Goal: Information Seeking & Learning: Learn about a topic

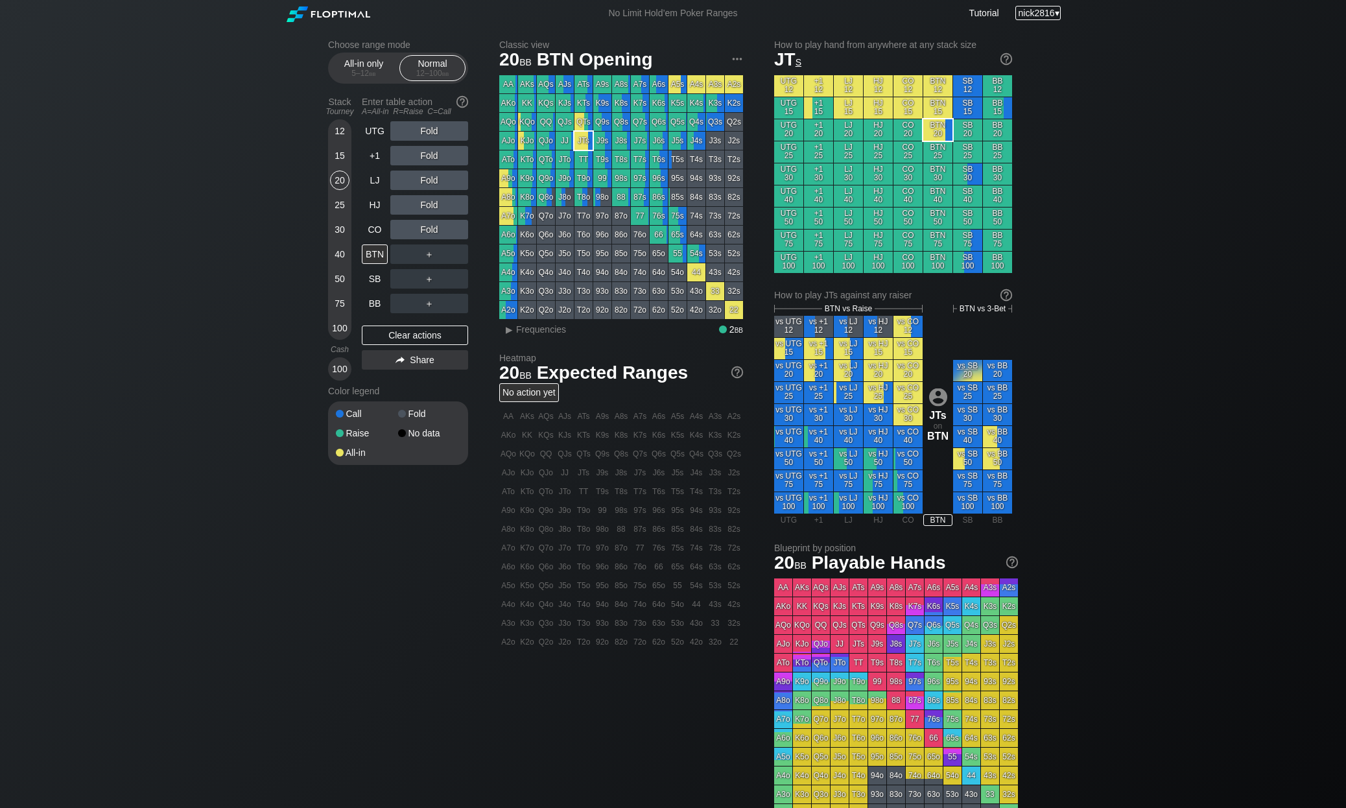
click at [1052, 12] on div "nick2816 ▾" at bounding box center [1038, 13] width 46 height 14
click at [1043, 35] on div "My account" at bounding box center [1024, 29] width 67 height 18
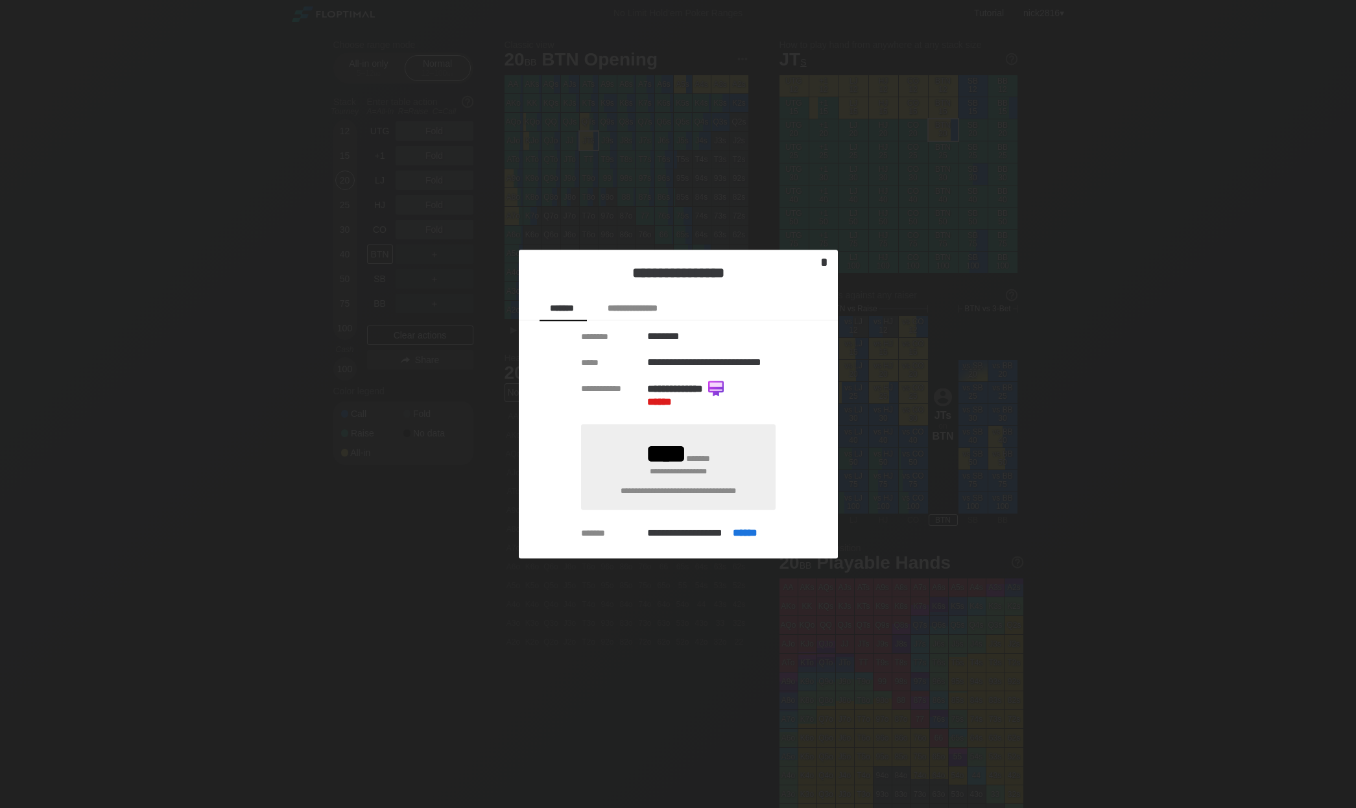
click at [830, 263] on div "*" at bounding box center [824, 263] width 18 height 16
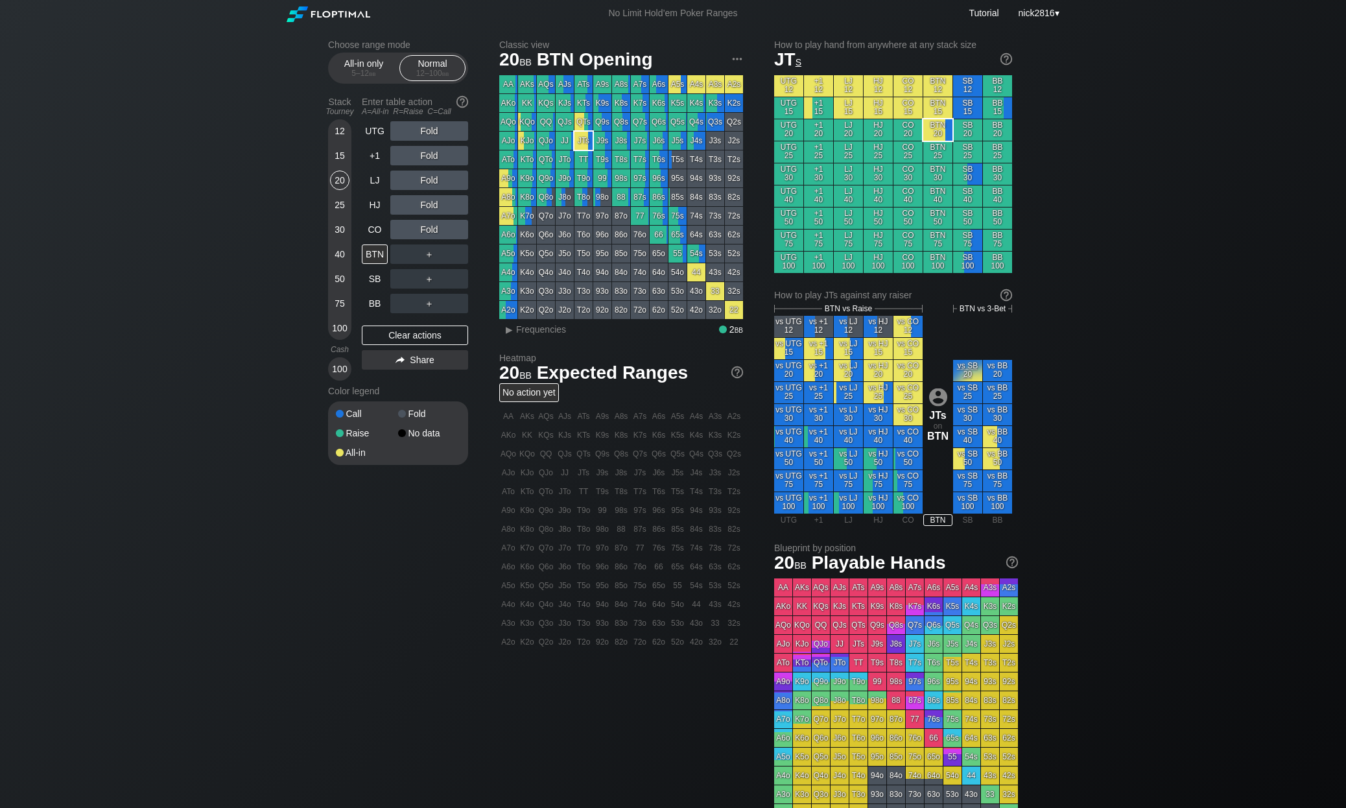
click at [0, 23] on html "No Limit Hold’em Poker Ranges Tutorial nick2816 ▾ Choose range mode All-in only…" at bounding box center [673, 404] width 1346 height 808
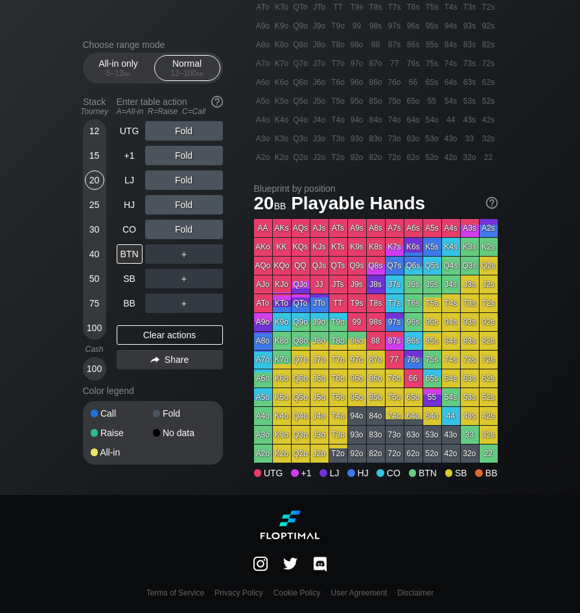
scroll to position [997, 0]
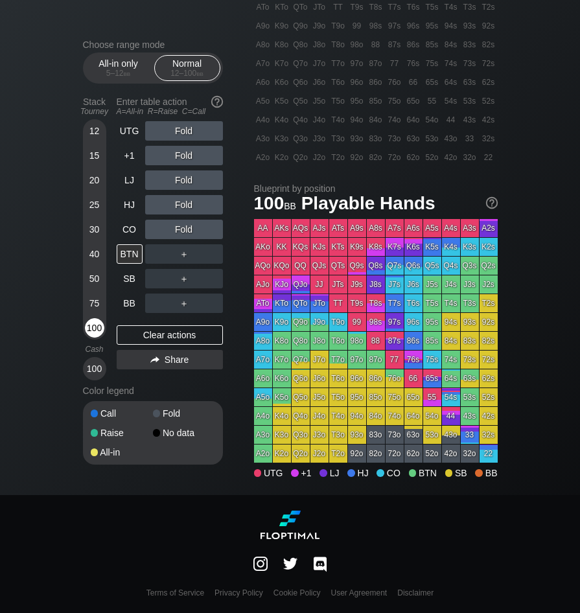
click at [101, 334] on div "100" at bounding box center [94, 327] width 19 height 19
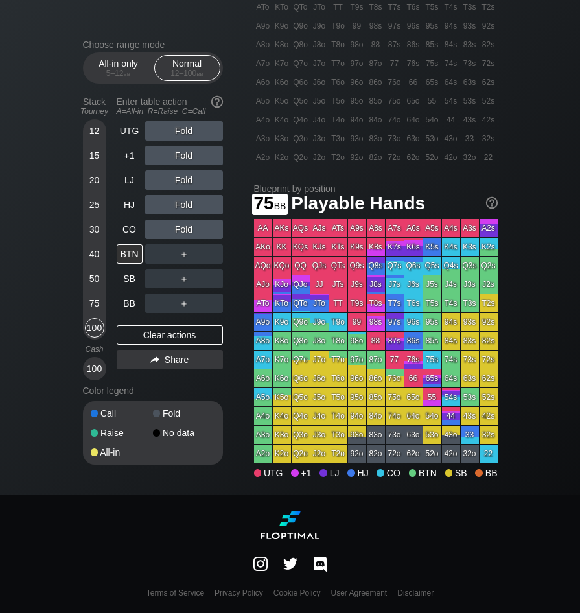
click at [83, 293] on div "12 15 20 25 30 40 50 75 100" at bounding box center [94, 229] width 23 height 220
click at [93, 300] on div "75" at bounding box center [94, 303] width 19 height 19
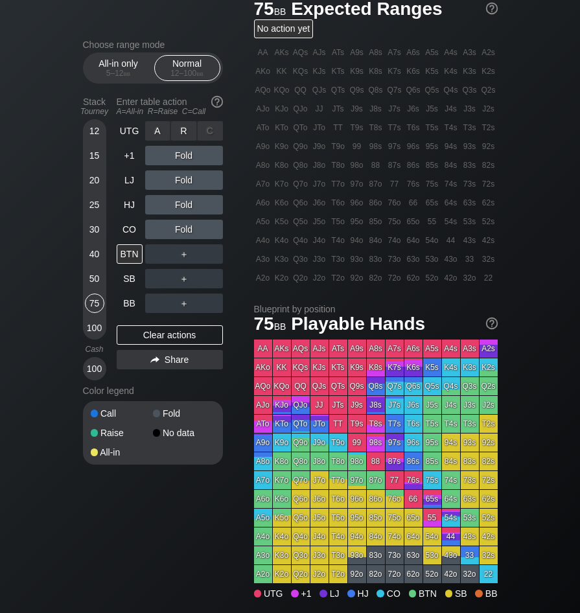
click at [185, 139] on div "R ✕" at bounding box center [183, 130] width 25 height 19
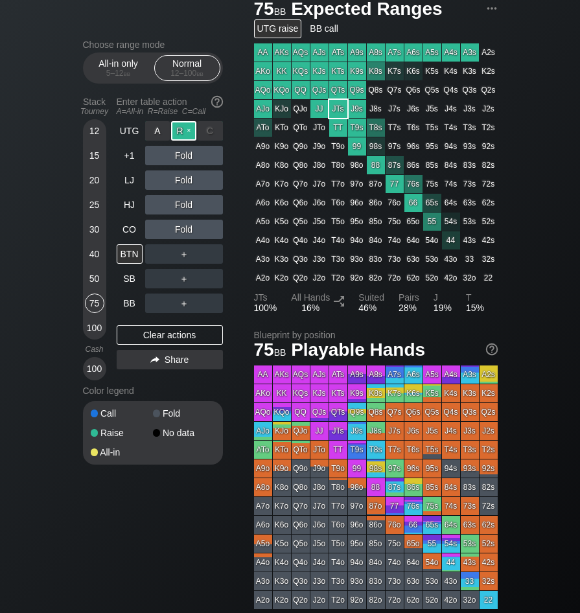
click at [186, 132] on div "R ✕" at bounding box center [183, 130] width 25 height 19
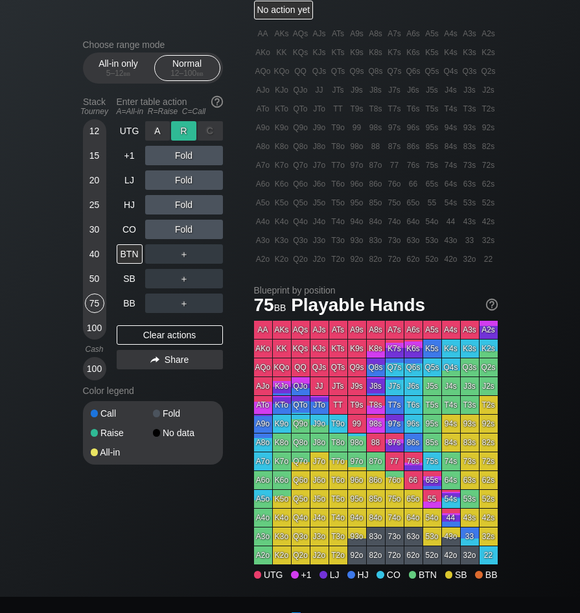
scroll to position [867, 0]
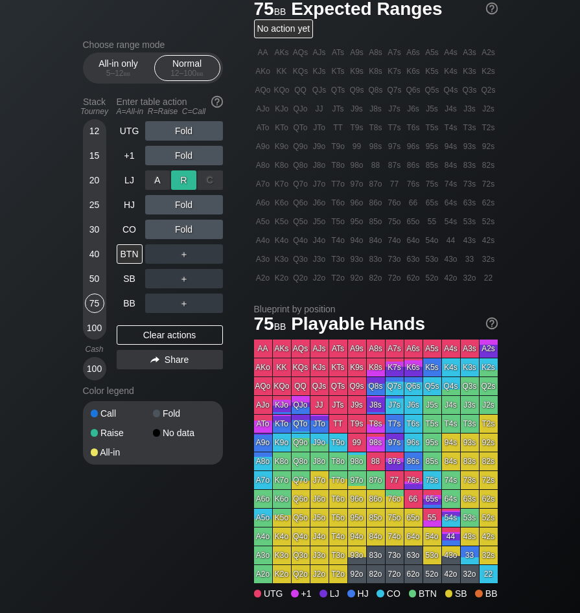
click at [185, 187] on div "R ✕" at bounding box center [183, 180] width 25 height 19
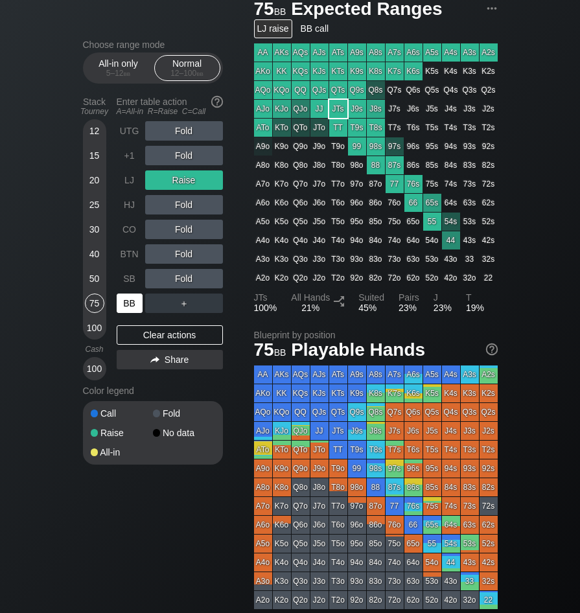
click at [124, 307] on div "BB" at bounding box center [130, 303] width 26 height 19
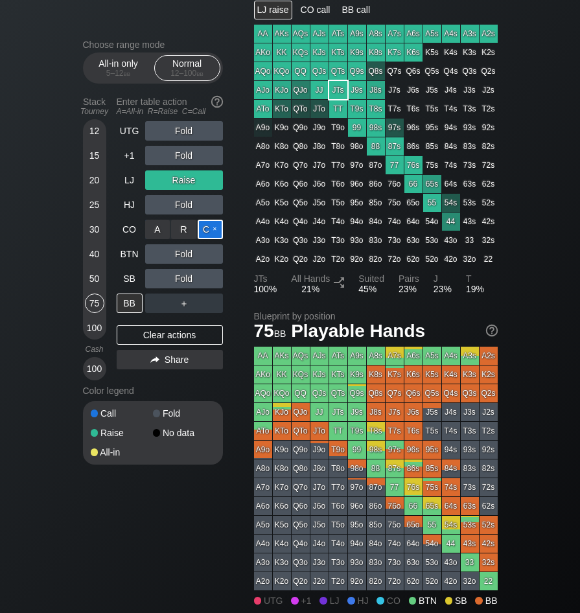
scroll to position [867, 0]
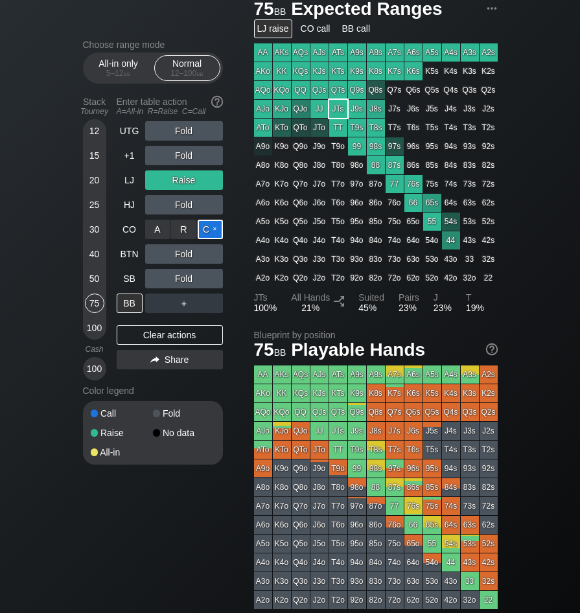
click at [211, 234] on div "C ✕" at bounding box center [210, 229] width 25 height 19
click at [122, 307] on div "BB" at bounding box center [130, 303] width 26 height 19
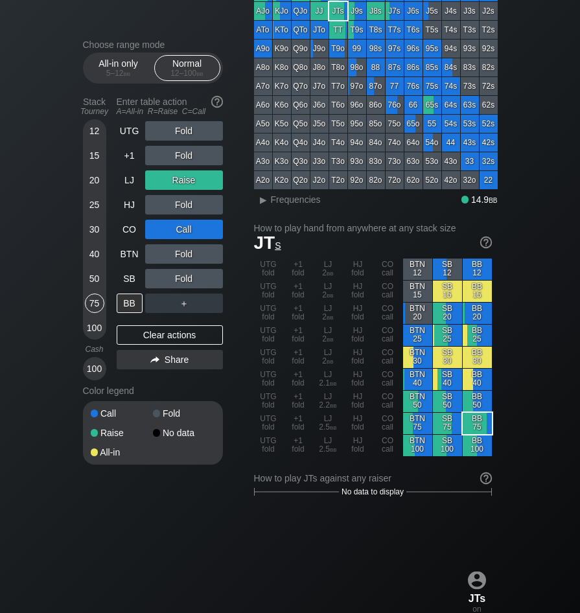
scroll to position [51, 0]
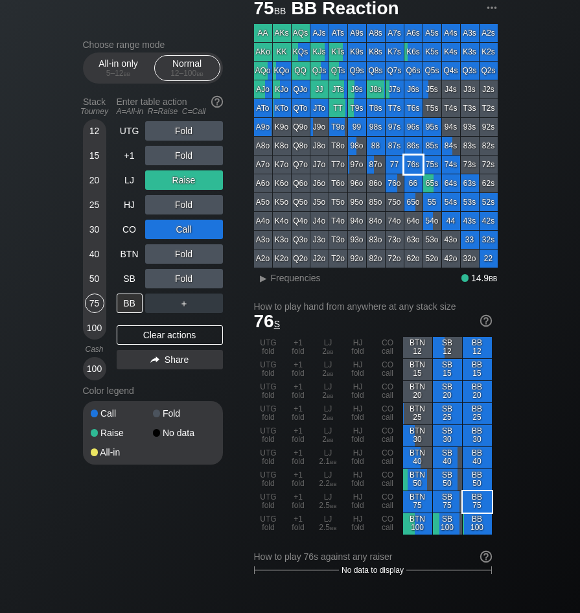
click at [416, 166] on div "76s" at bounding box center [414, 165] width 18 height 18
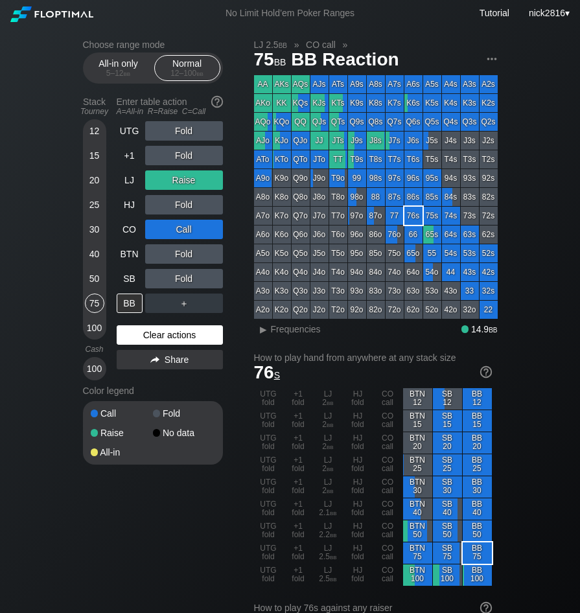
click at [150, 340] on div "Clear actions" at bounding box center [170, 335] width 106 height 19
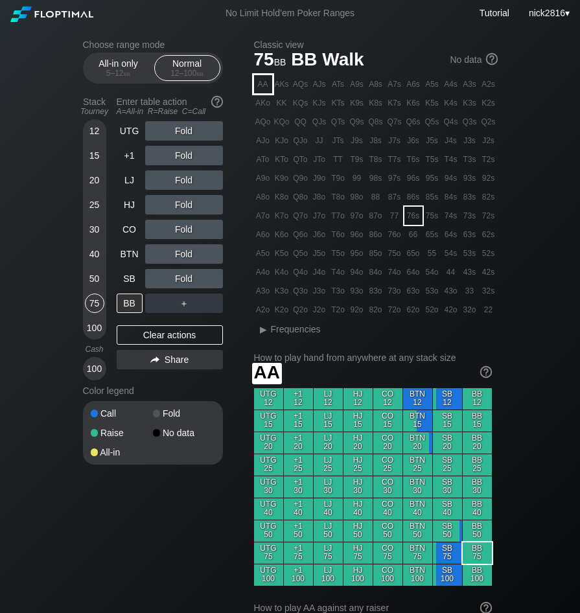
click at [256, 88] on div "AA" at bounding box center [263, 84] width 18 height 18
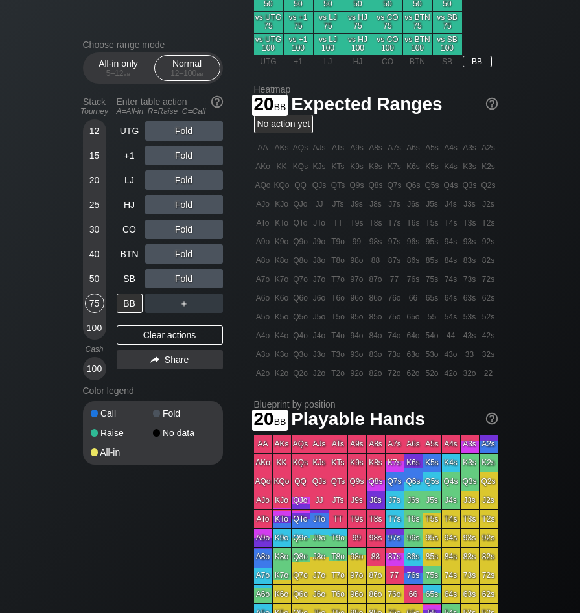
scroll to position [778, 0]
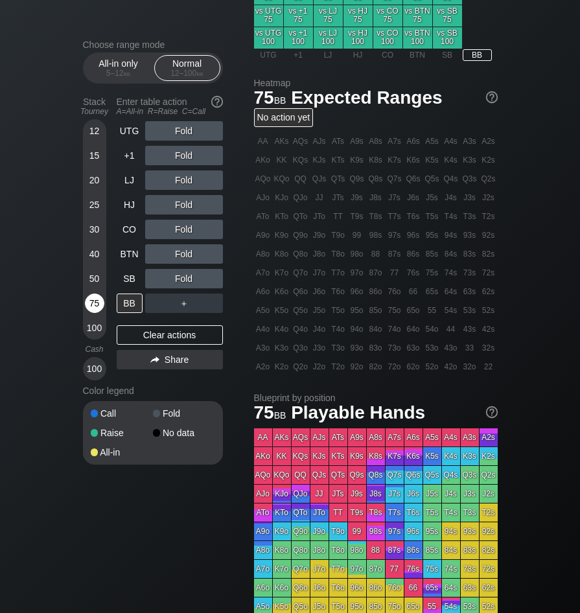
click at [100, 307] on div "75" at bounding box center [94, 303] width 19 height 19
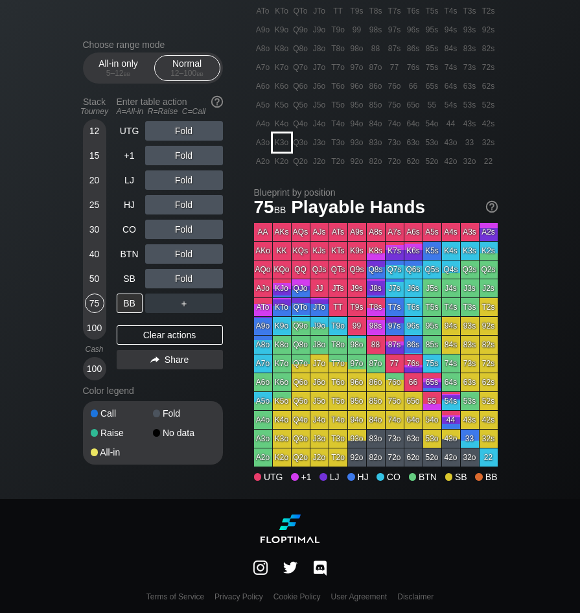
scroll to position [997, 0]
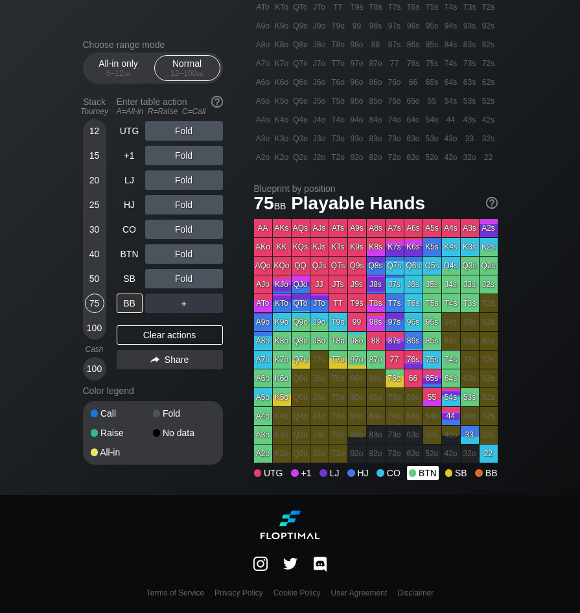
click at [423, 472] on div "BTN" at bounding box center [423, 473] width 32 height 14
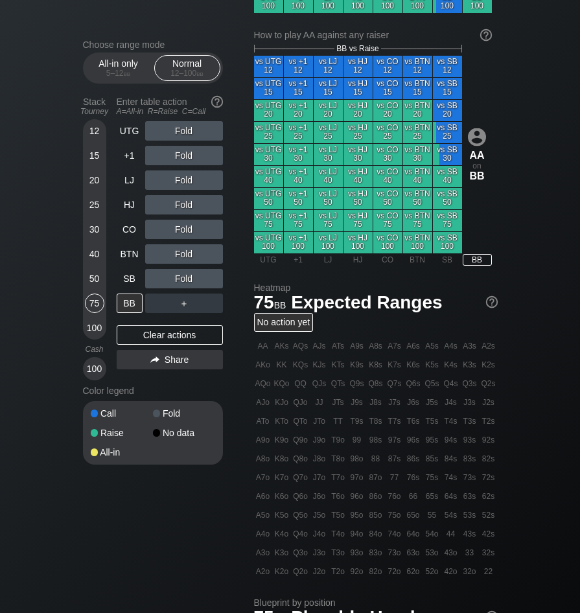
scroll to position [478, 0]
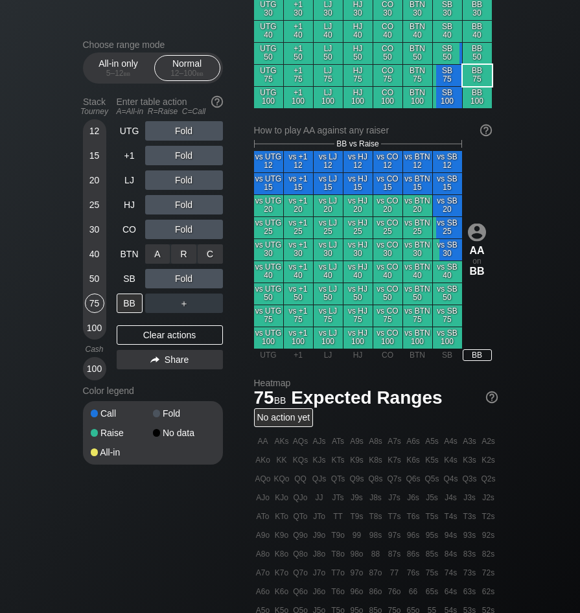
click at [187, 256] on div "A ✕ R ✕ C ✕ Fold" at bounding box center [184, 253] width 78 height 19
click at [187, 256] on div "R ✕" at bounding box center [183, 253] width 25 height 19
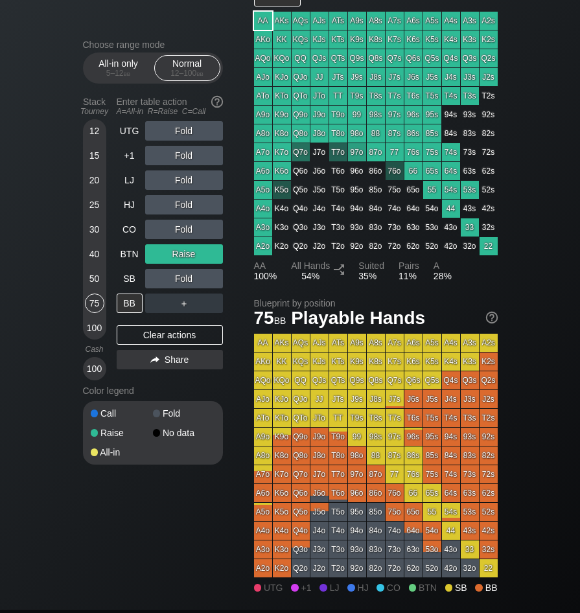
scroll to position [913, 0]
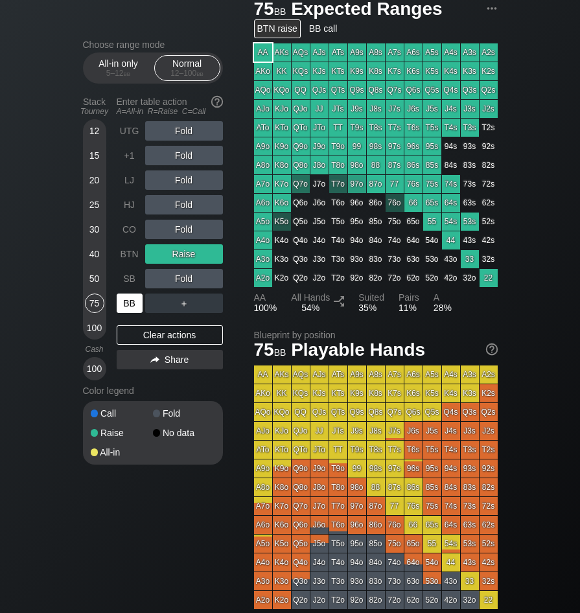
click at [132, 311] on div "BB" at bounding box center [130, 303] width 26 height 19
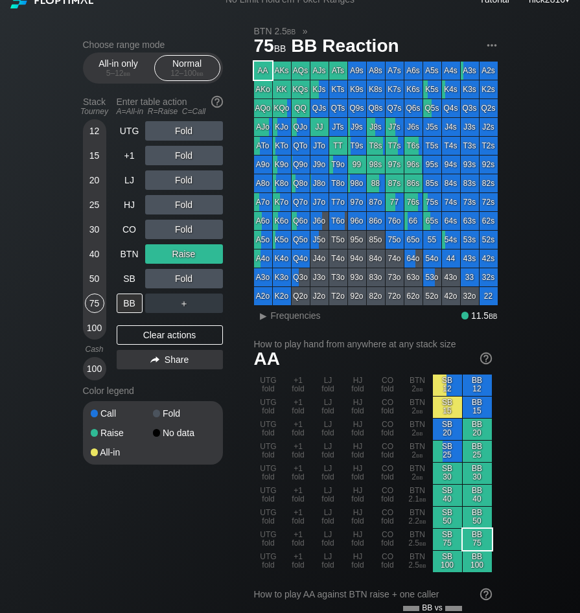
scroll to position [0, 0]
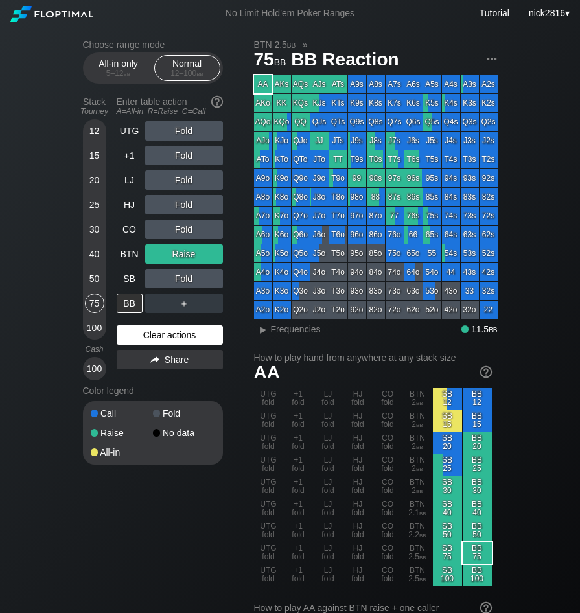
click at [150, 342] on div "Clear actions" at bounding box center [170, 335] width 106 height 19
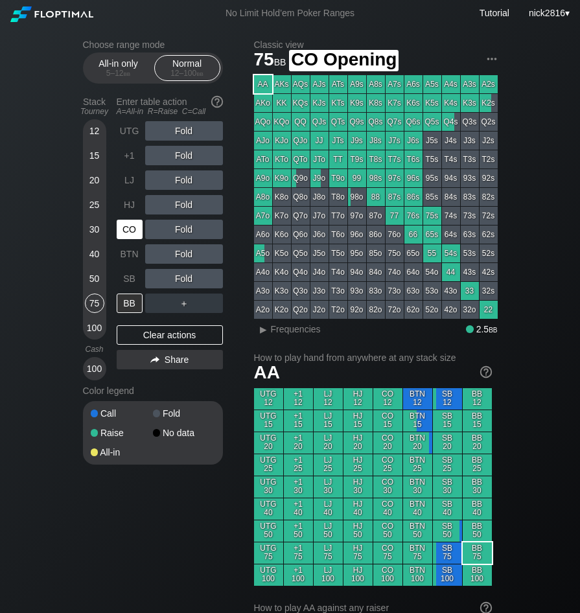
click at [132, 230] on div "CO" at bounding box center [130, 229] width 26 height 19
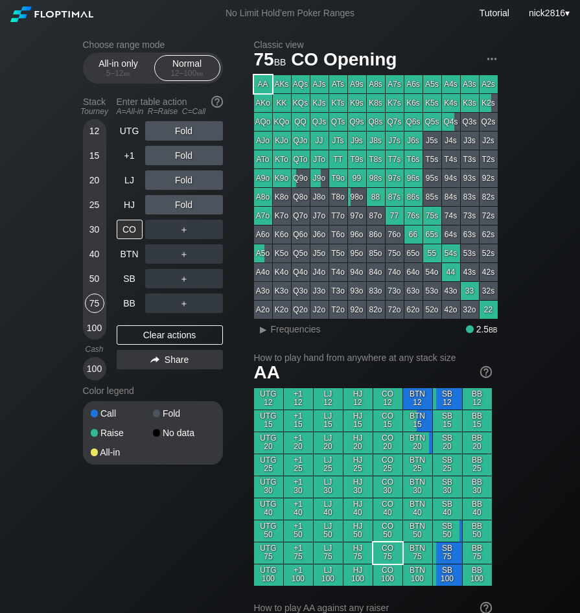
click at [184, 132] on div "Fold" at bounding box center [184, 130] width 78 height 19
click at [183, 136] on div "R ✕" at bounding box center [183, 130] width 25 height 19
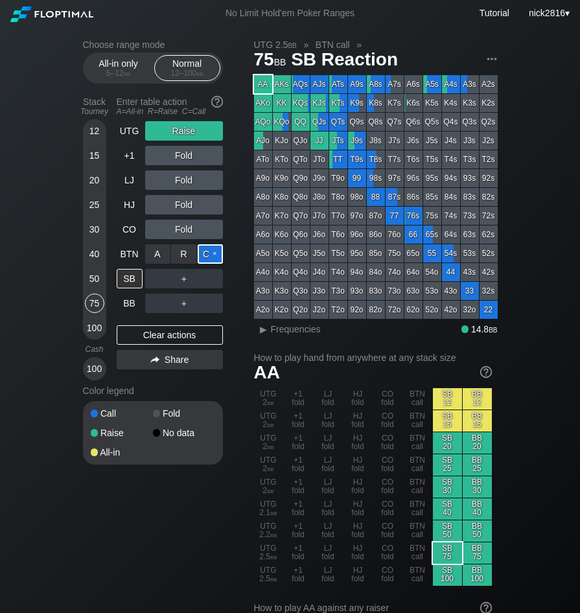
click at [201, 257] on div "C ✕" at bounding box center [210, 253] width 25 height 19
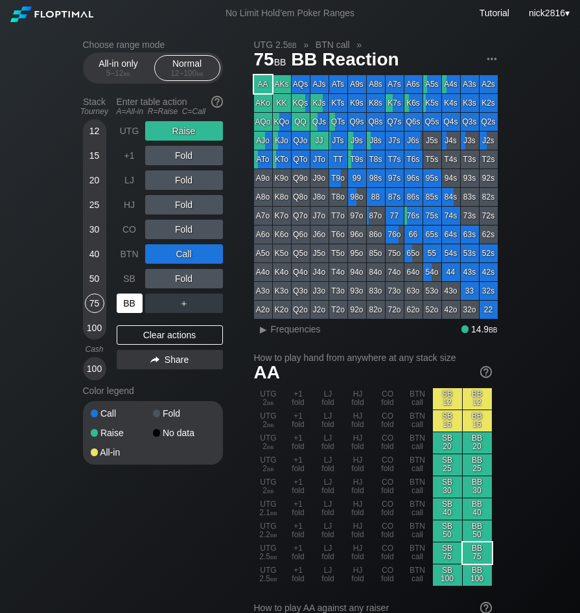
click at [135, 306] on div "BB" at bounding box center [130, 303] width 26 height 19
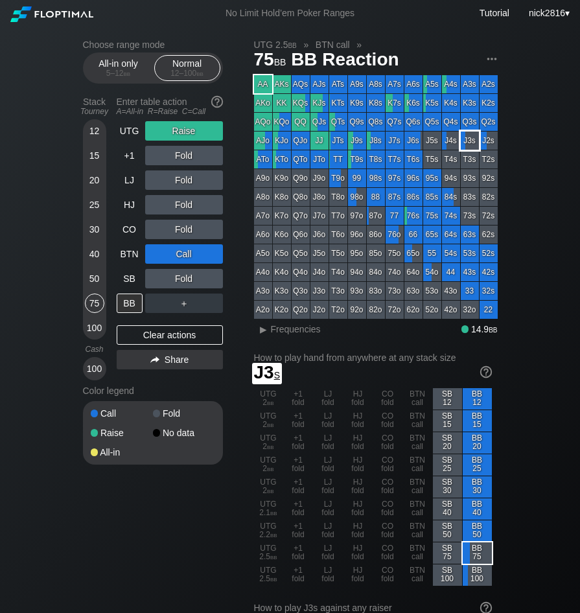
click at [482, 139] on div "AA AKs AQs AJs ATs A9s A8s A7s A6s A5s A4s A3s A2s AKo KK KQs KJs KTs K9s K8s K…" at bounding box center [376, 197] width 244 height 244
click at [486, 141] on div "J2s" at bounding box center [489, 141] width 18 height 18
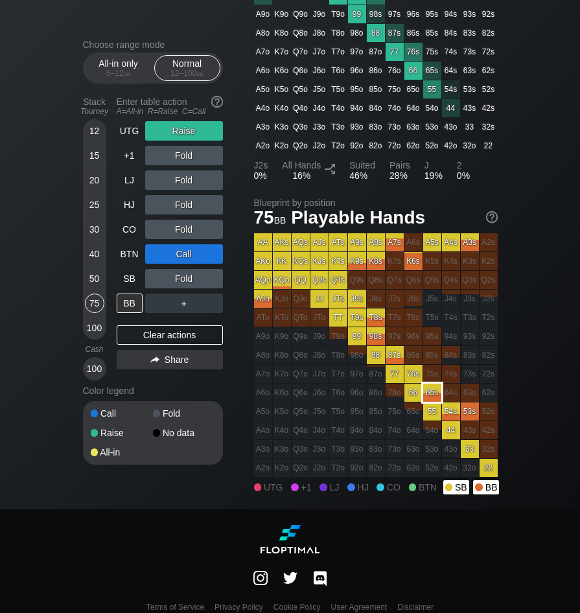
scroll to position [1024, 0]
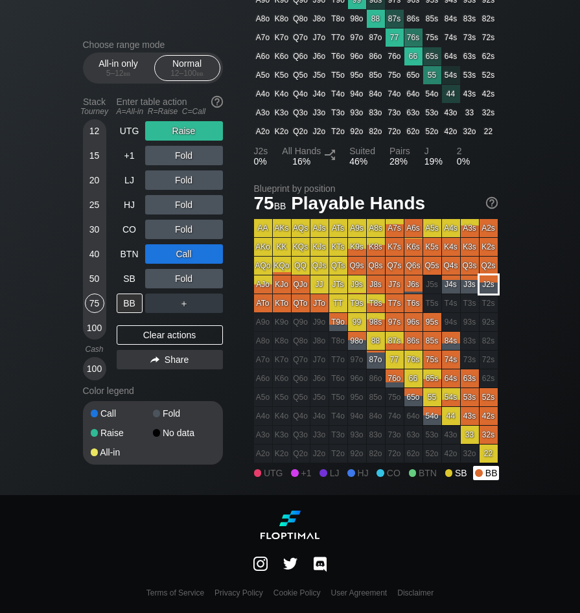
click at [490, 280] on div "J2s" at bounding box center [489, 285] width 18 height 18
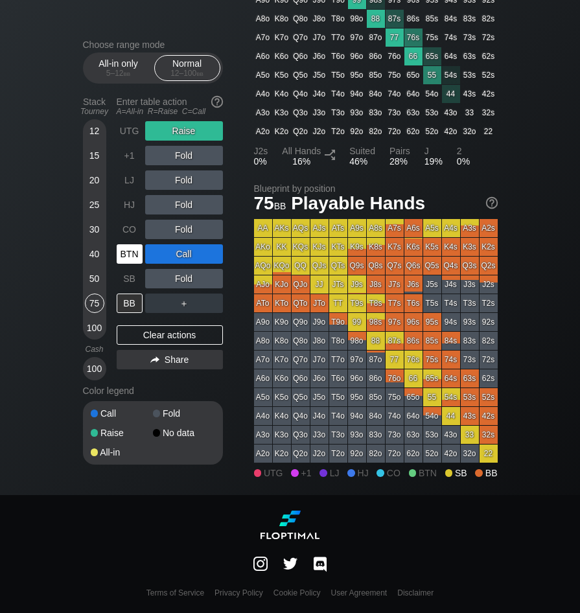
click at [119, 255] on div "BTN" at bounding box center [130, 253] width 26 height 19
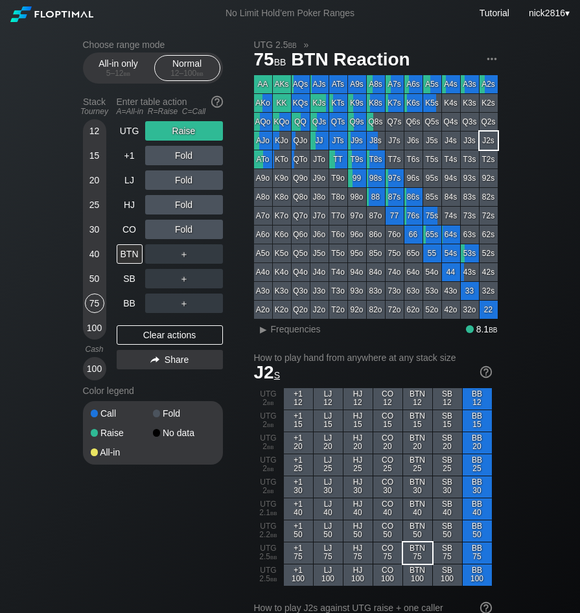
click at [187, 132] on div "Raise" at bounding box center [184, 130] width 78 height 19
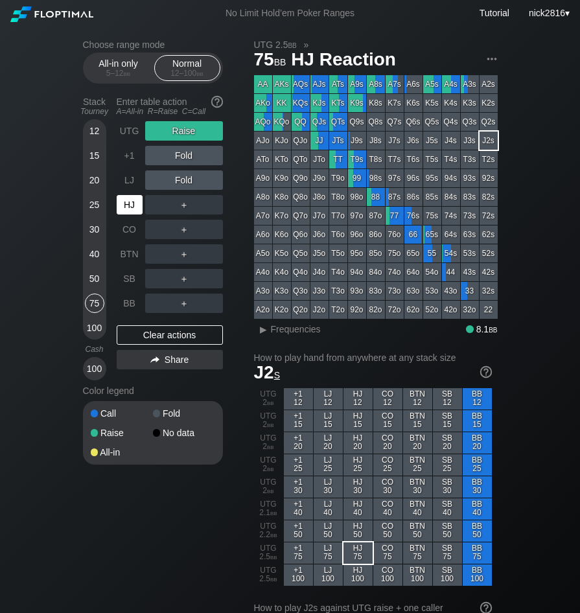
click at [121, 206] on div "HJ" at bounding box center [130, 204] width 26 height 19
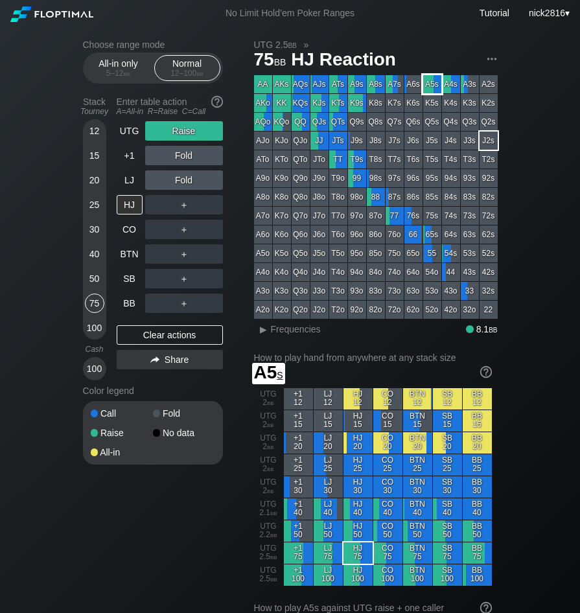
click at [433, 86] on div "A5s" at bounding box center [432, 84] width 18 height 18
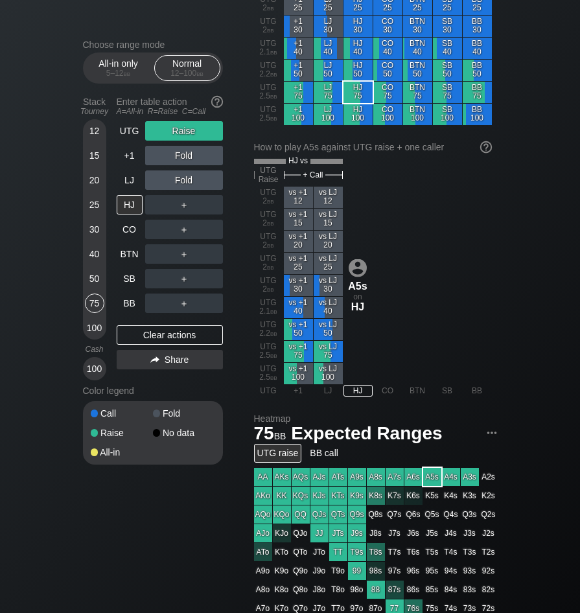
scroll to position [519, 0]
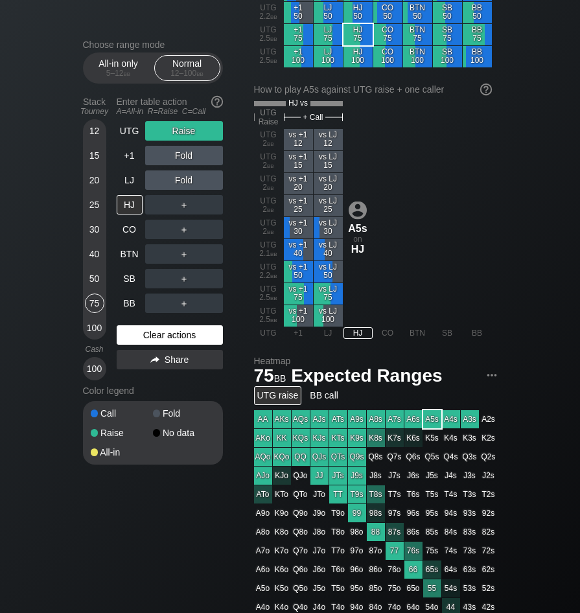
click at [145, 338] on div "Clear actions" at bounding box center [170, 335] width 106 height 19
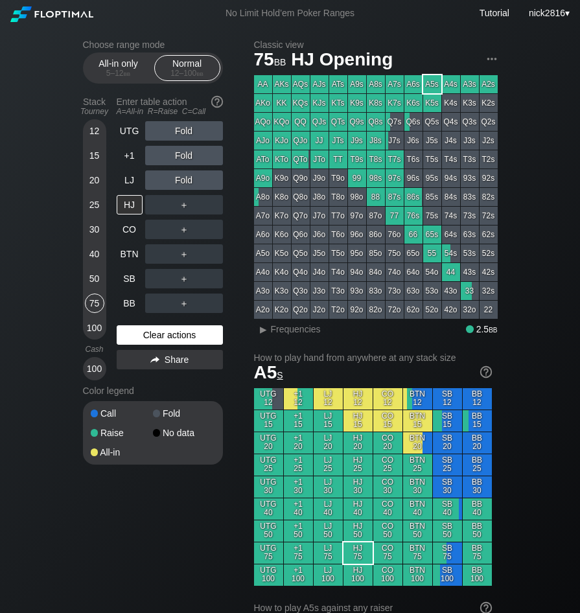
click at [177, 335] on div "Clear actions" at bounding box center [170, 335] width 106 height 19
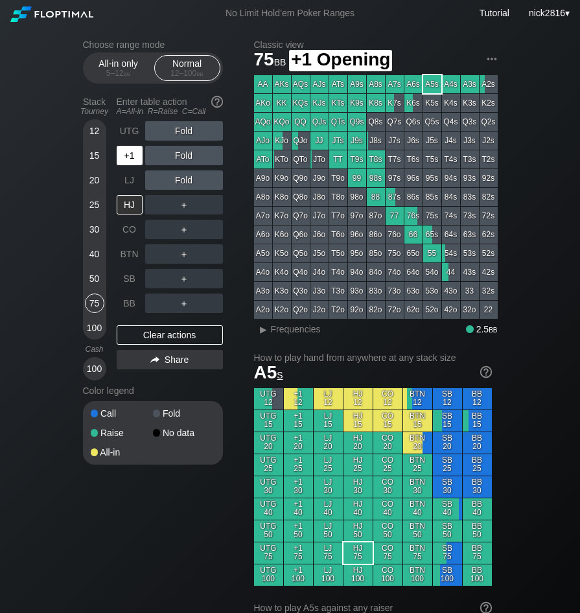
click at [124, 158] on div "+1" at bounding box center [130, 155] width 26 height 19
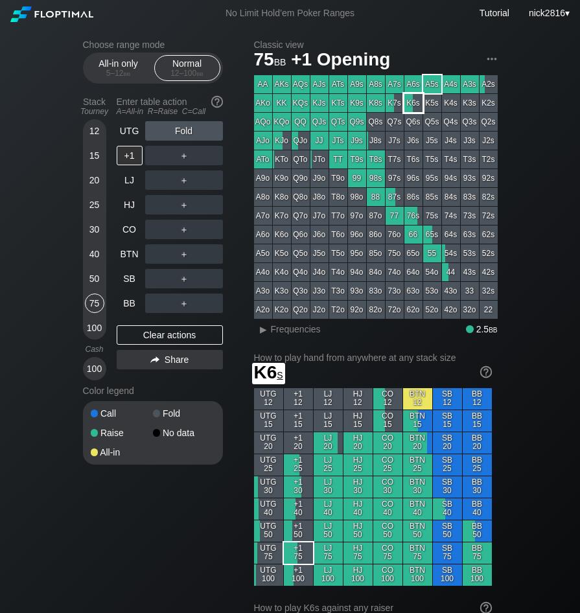
click at [401, 104] on div "K7s" at bounding box center [395, 103] width 18 height 18
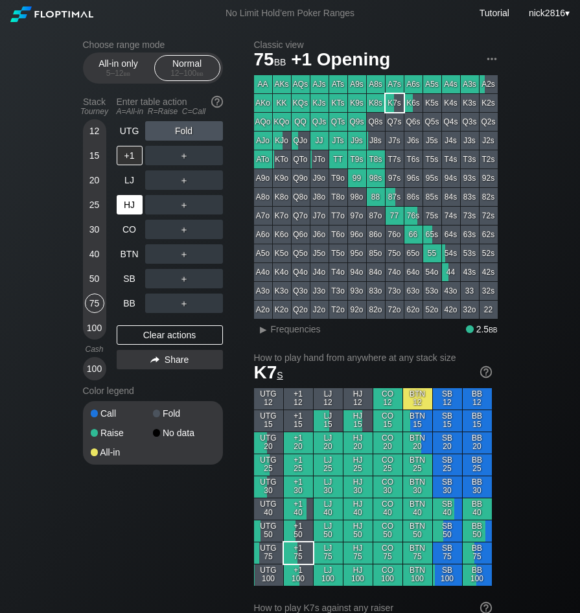
click at [130, 209] on div "HJ" at bounding box center [130, 204] width 26 height 19
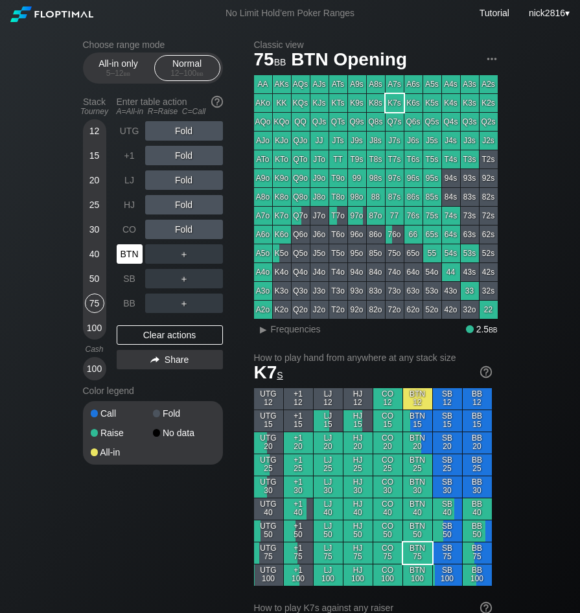
click at [134, 256] on div "BTN" at bounding box center [130, 253] width 26 height 19
click at [174, 258] on div "R ✕" at bounding box center [183, 253] width 25 height 19
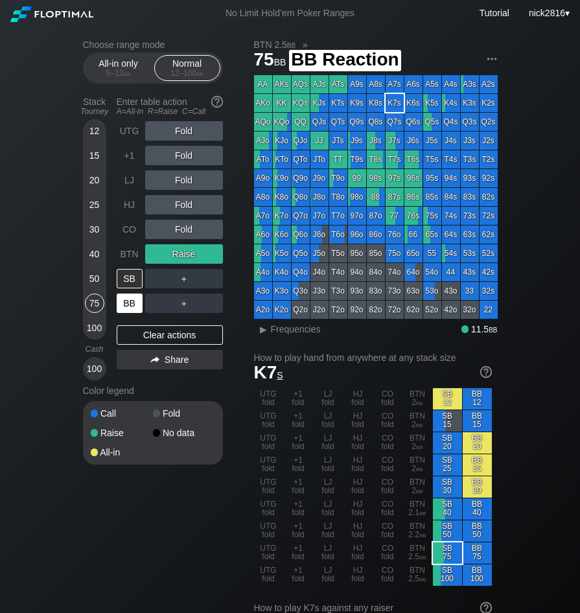
click at [132, 307] on div "BB" at bounding box center [130, 303] width 26 height 19
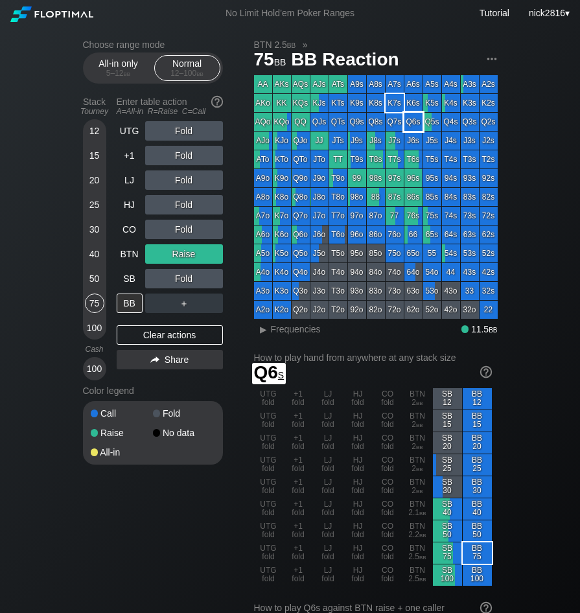
click at [405, 119] on div "Q6s" at bounding box center [414, 122] width 18 height 18
click at [397, 119] on div "Q7s" at bounding box center [395, 122] width 18 height 18
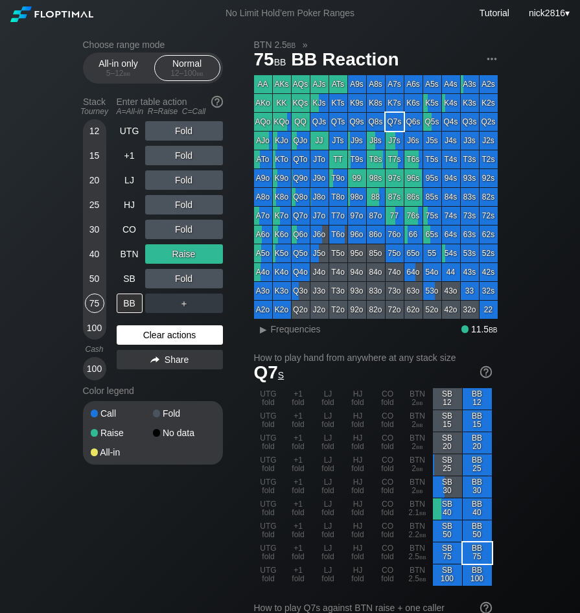
click at [137, 342] on div "Clear actions" at bounding box center [170, 335] width 106 height 19
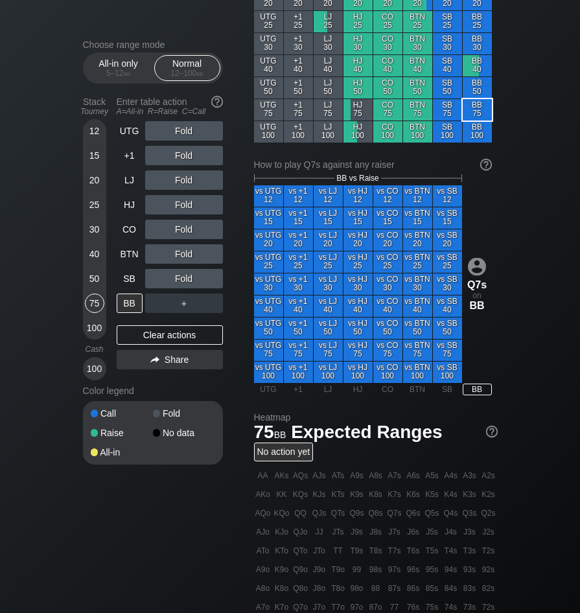
scroll to position [454, 0]
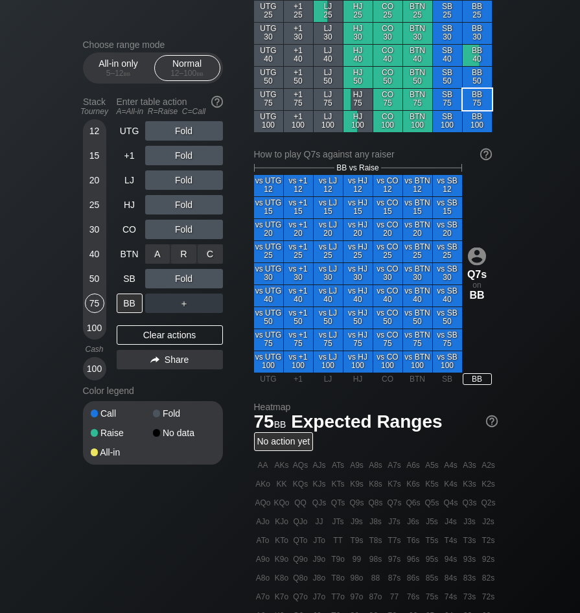
click at [185, 259] on div "A ✕ R ✕ C ✕ Fold" at bounding box center [184, 253] width 78 height 19
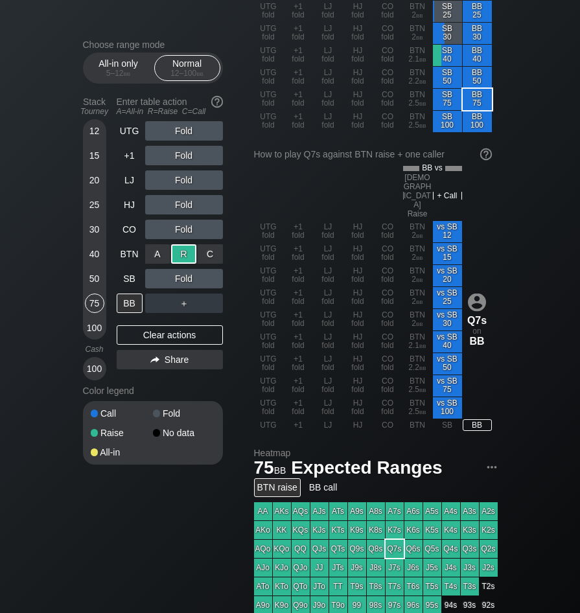
click at [185, 259] on div "R ✕" at bounding box center [183, 253] width 25 height 19
click at [125, 284] on div "SB" at bounding box center [130, 278] width 26 height 19
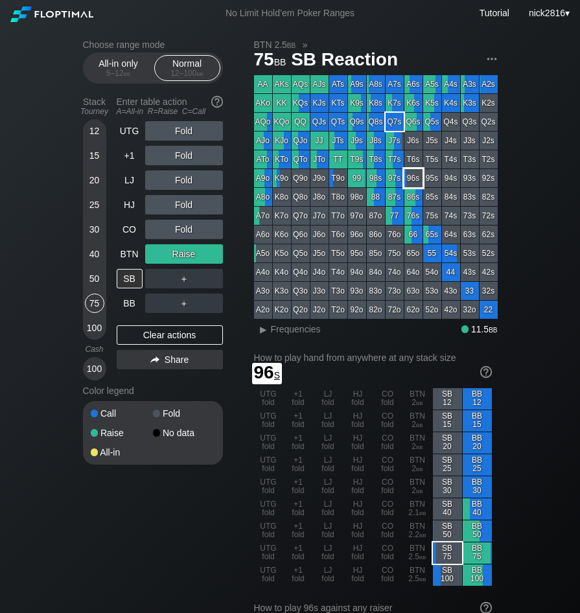
click at [417, 180] on div "96s" at bounding box center [414, 178] width 18 height 18
click at [182, 143] on div "Fold" at bounding box center [184, 156] width 78 height 30
click at [182, 134] on div "R ✕" at bounding box center [183, 130] width 25 height 19
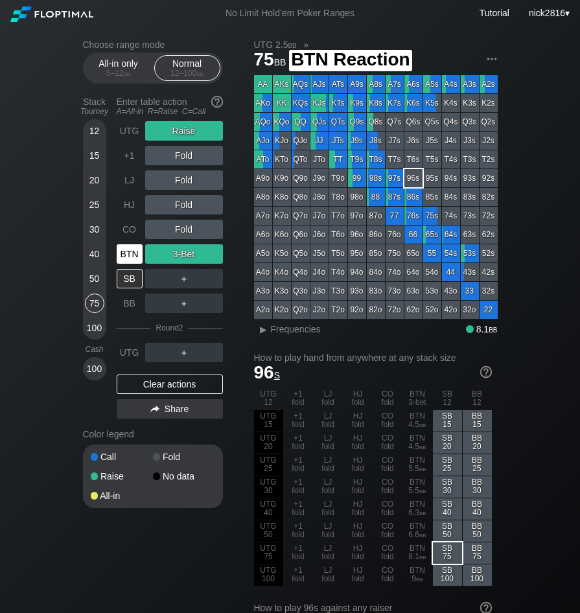
click at [126, 259] on div "BTN" at bounding box center [130, 253] width 26 height 19
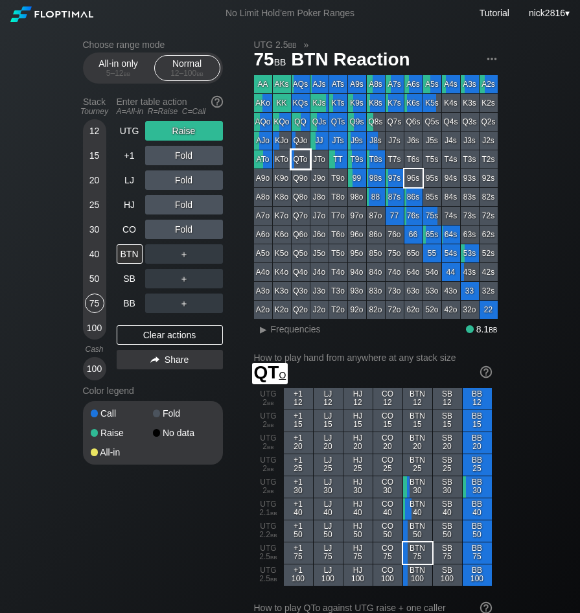
click at [299, 160] on div "QTo" at bounding box center [301, 159] width 18 height 18
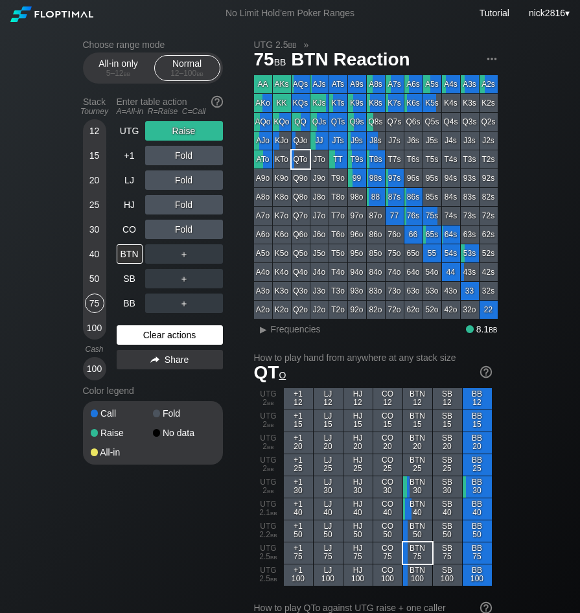
click at [128, 331] on div "Clear actions" at bounding box center [170, 335] width 106 height 19
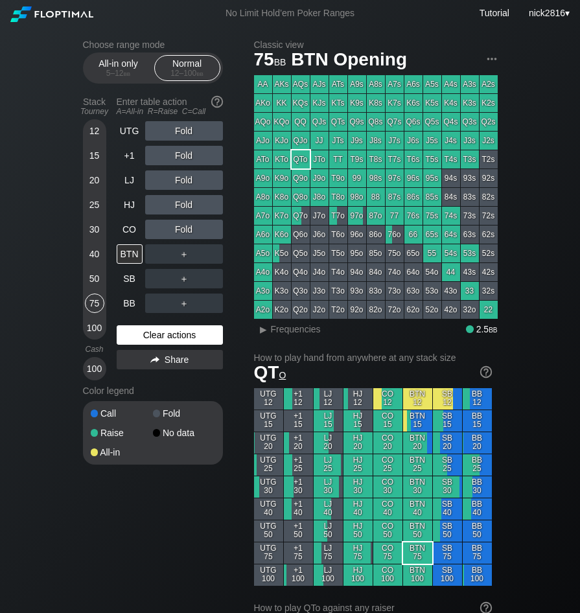
click at [128, 331] on div "Clear actions" at bounding box center [170, 335] width 106 height 19
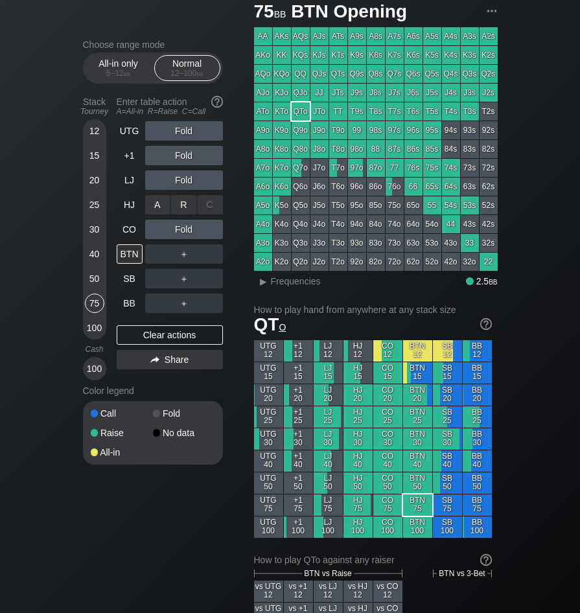
scroll to position [324, 0]
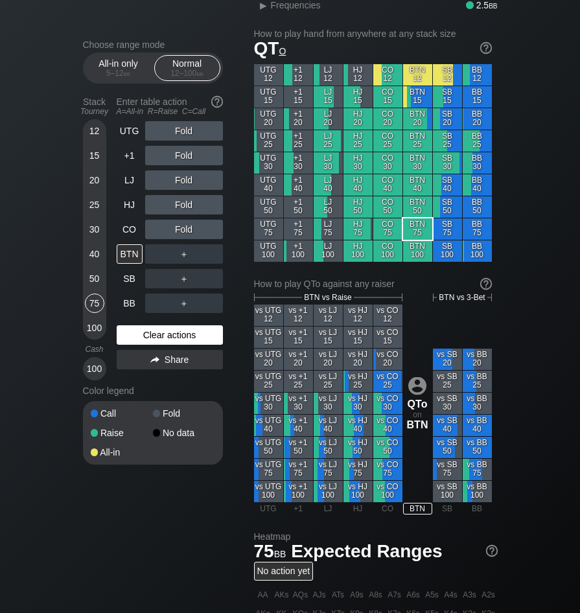
click at [146, 331] on div "Clear actions" at bounding box center [170, 335] width 106 height 19
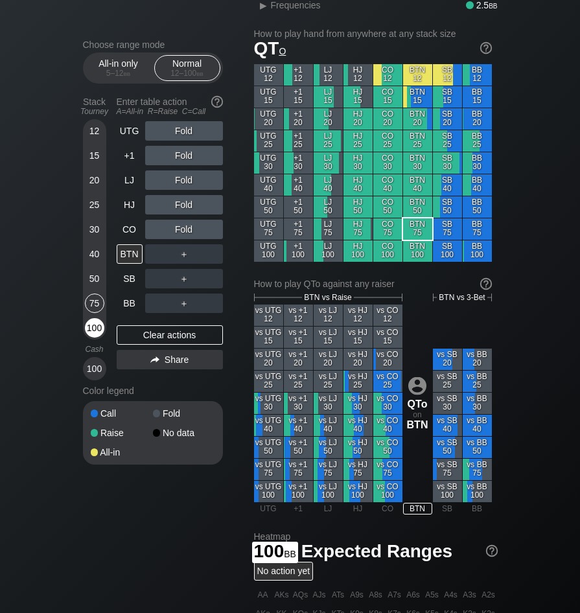
click at [100, 329] on div "100" at bounding box center [94, 327] width 19 height 19
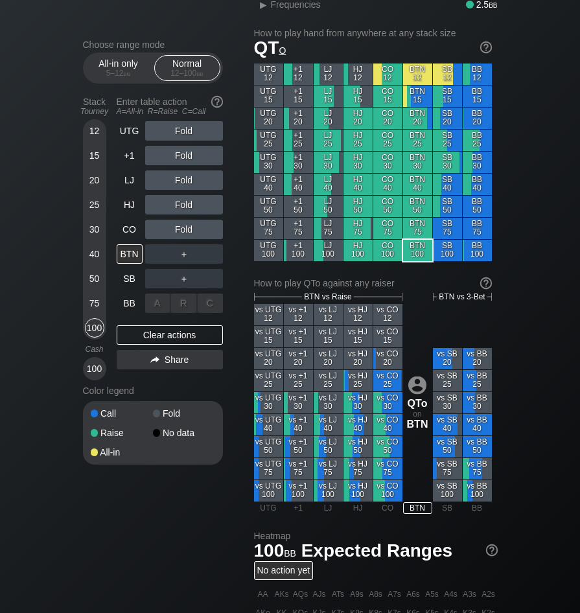
scroll to position [324, 0]
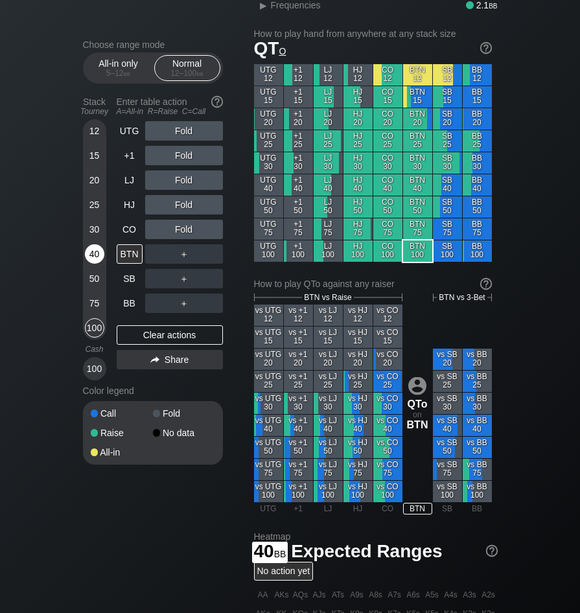
click at [86, 259] on div "40" at bounding box center [94, 253] width 19 height 19
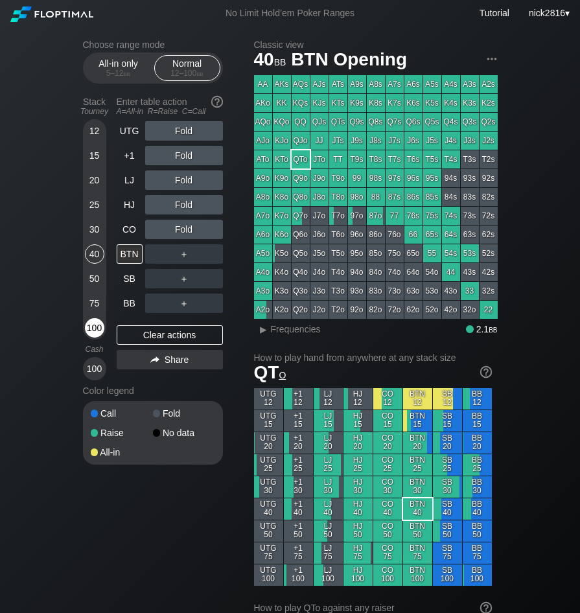
click at [99, 331] on div "100" at bounding box center [94, 327] width 19 height 19
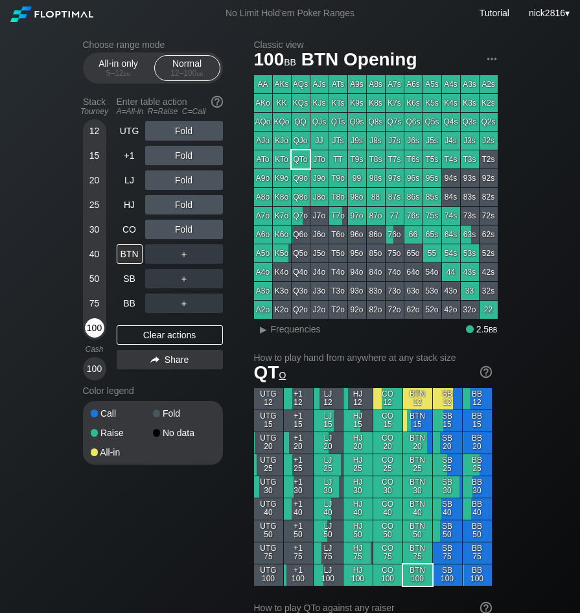
click at [99, 331] on div "100" at bounding box center [94, 327] width 19 height 19
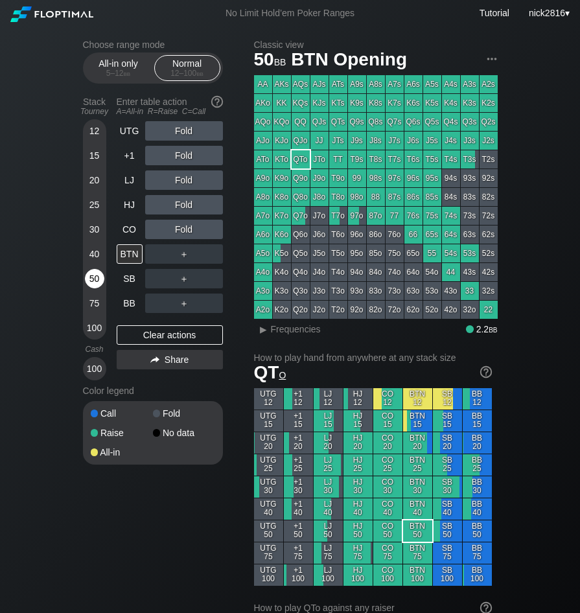
click at [101, 276] on div "50" at bounding box center [94, 278] width 19 height 19
click at [182, 138] on div "R ✕" at bounding box center [183, 130] width 25 height 19
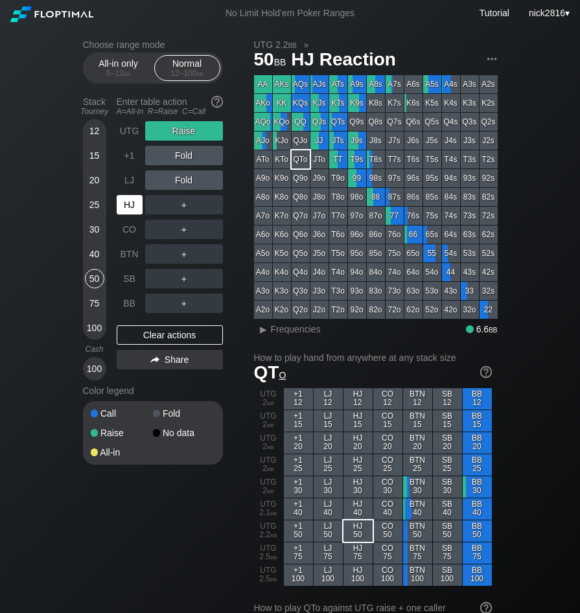
click at [128, 207] on div "HJ" at bounding box center [130, 204] width 26 height 19
click at [182, 206] on div "R ✕" at bounding box center [183, 204] width 25 height 19
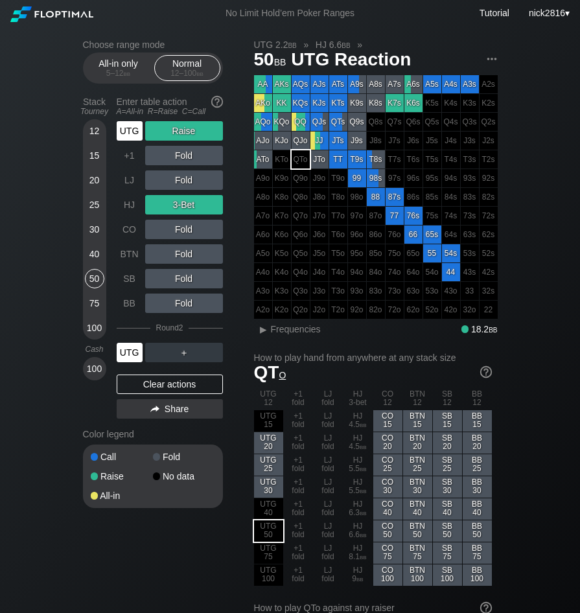
click at [130, 348] on div "UTG" at bounding box center [130, 352] width 26 height 19
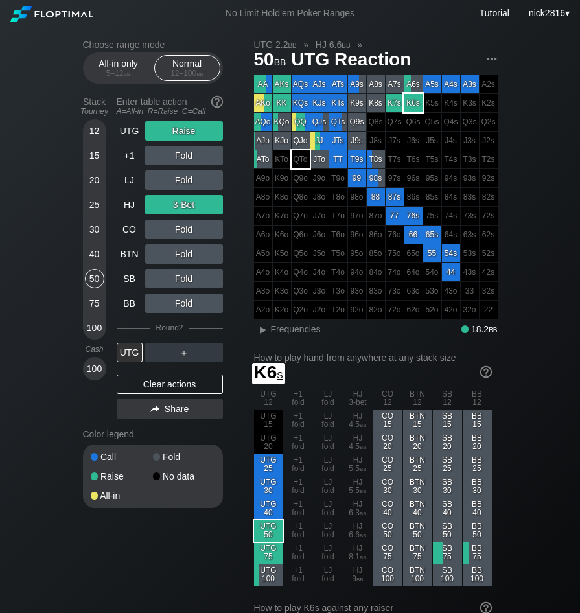
click at [405, 108] on div "K6s" at bounding box center [414, 103] width 18 height 18
click at [396, 106] on div "K7s" at bounding box center [395, 103] width 18 height 18
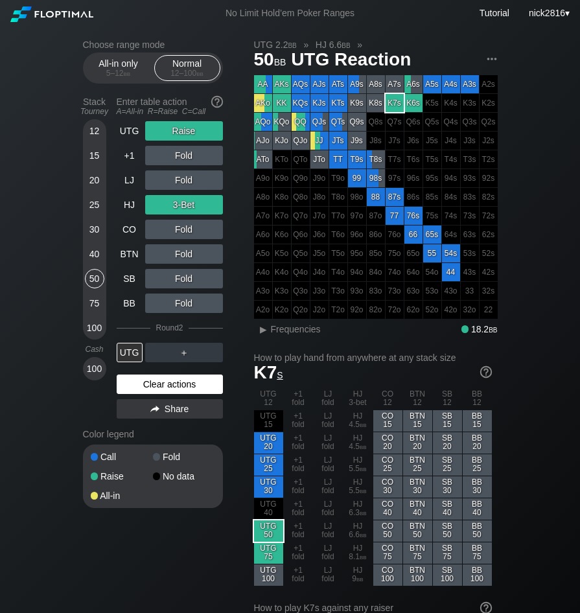
click at [121, 388] on div "Clear actions" at bounding box center [170, 384] width 106 height 19
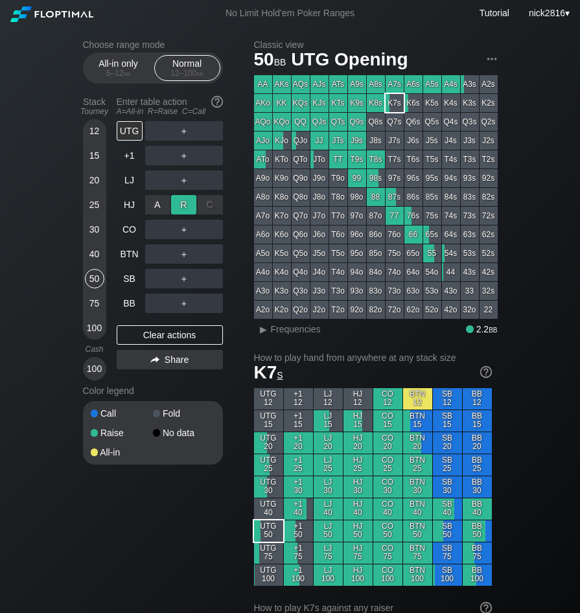
click at [187, 204] on div "R ✕" at bounding box center [183, 204] width 25 height 19
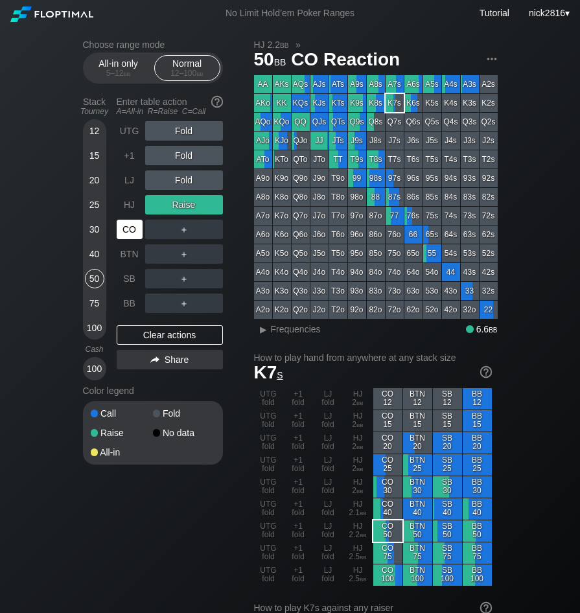
click at [130, 231] on div "CO" at bounding box center [130, 229] width 26 height 19
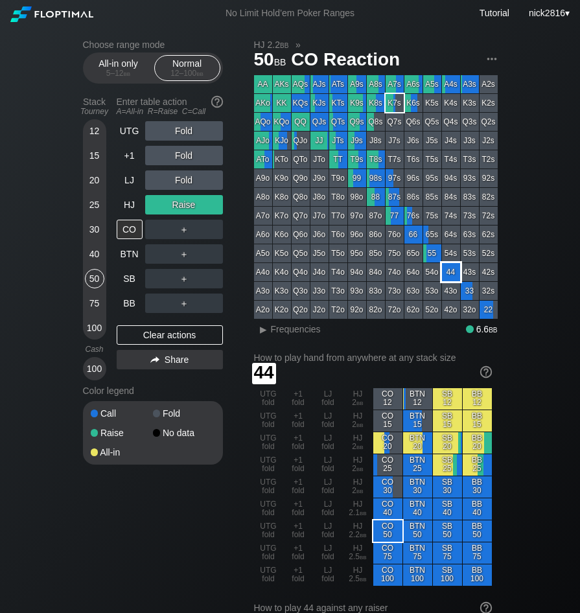
click at [448, 278] on div "44" at bounding box center [451, 272] width 18 height 18
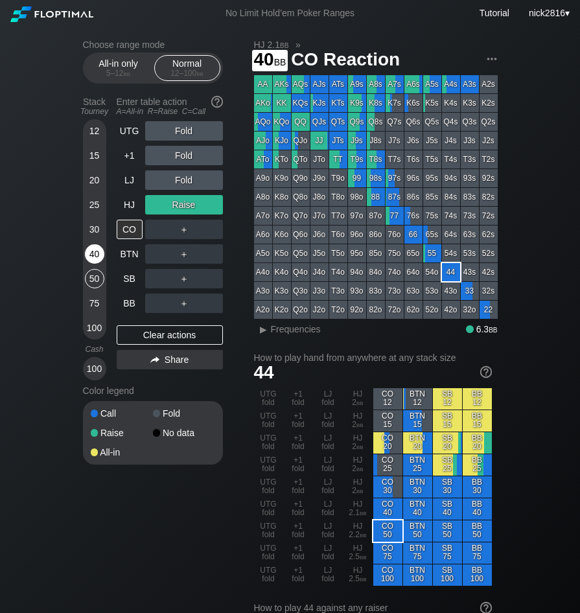
click at [96, 254] on div "40" at bounding box center [94, 253] width 19 height 19
click at [178, 230] on div "＋" at bounding box center [184, 229] width 78 height 19
click at [180, 230] on div "R ✕" at bounding box center [183, 229] width 25 height 19
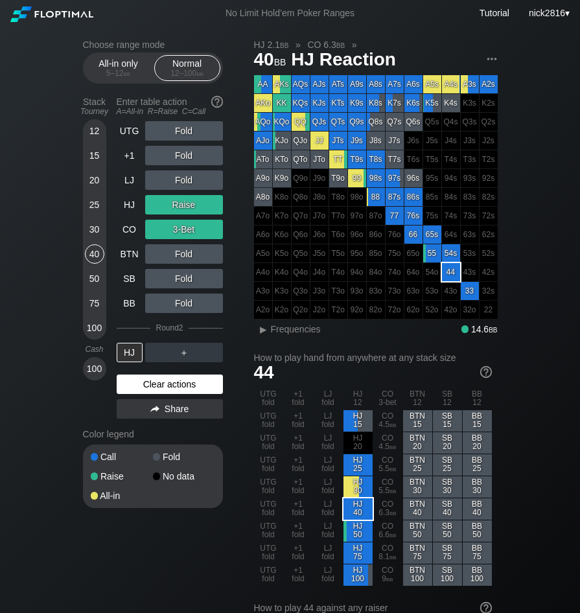
click at [132, 379] on div "Clear actions" at bounding box center [170, 384] width 106 height 19
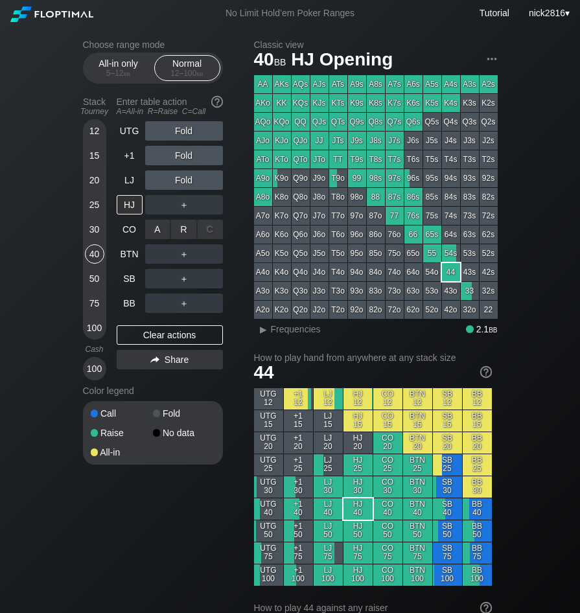
click at [187, 232] on div "R ✕" at bounding box center [183, 229] width 25 height 19
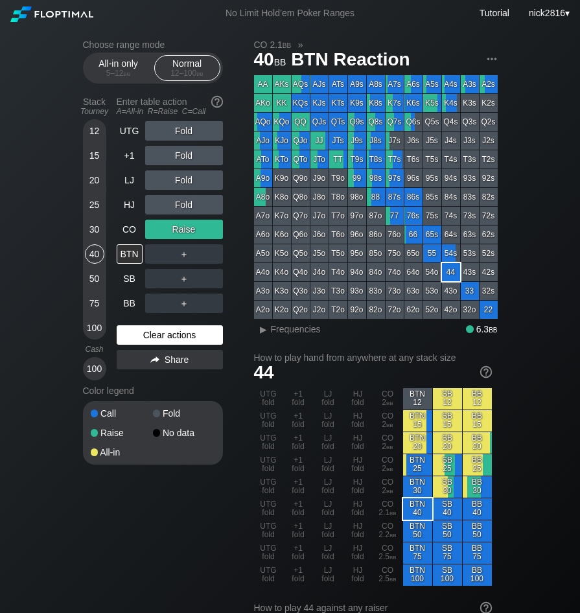
click at [154, 345] on div "Clear actions" at bounding box center [170, 335] width 106 height 19
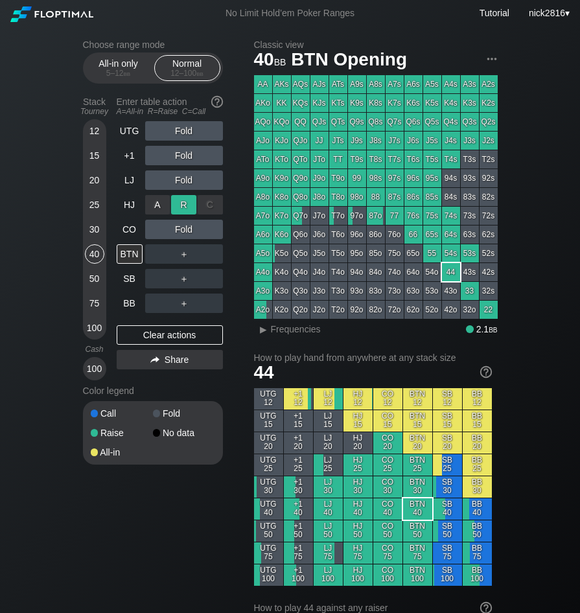
click at [182, 205] on div "R ✕" at bounding box center [183, 204] width 25 height 19
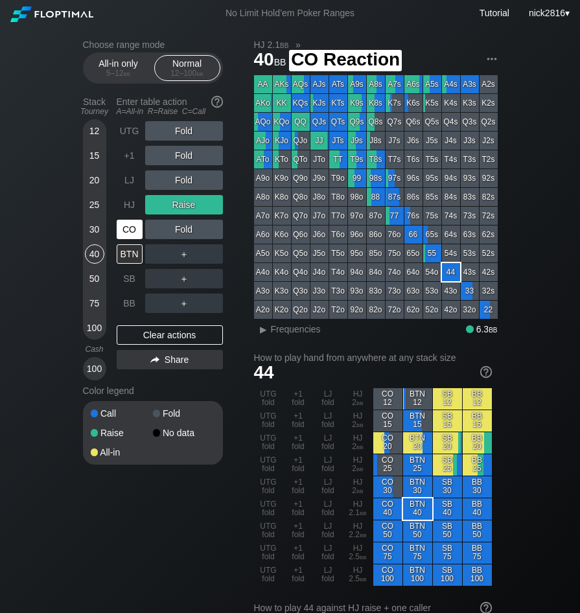
click at [124, 239] on div "CO" at bounding box center [130, 229] width 26 height 19
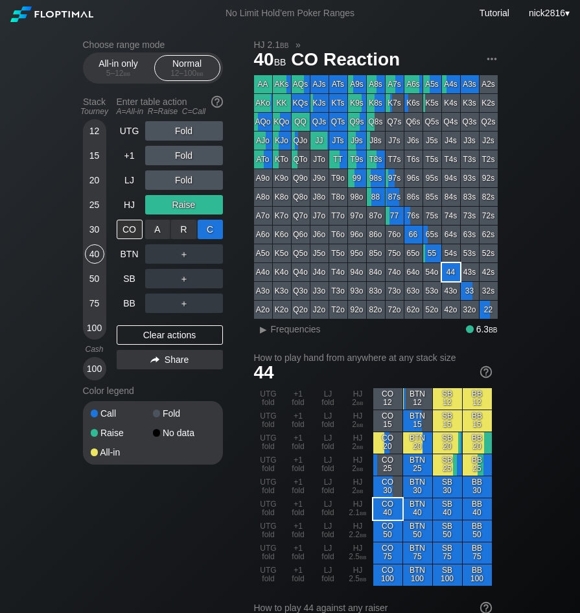
click at [202, 231] on div "C ✕" at bounding box center [210, 229] width 25 height 19
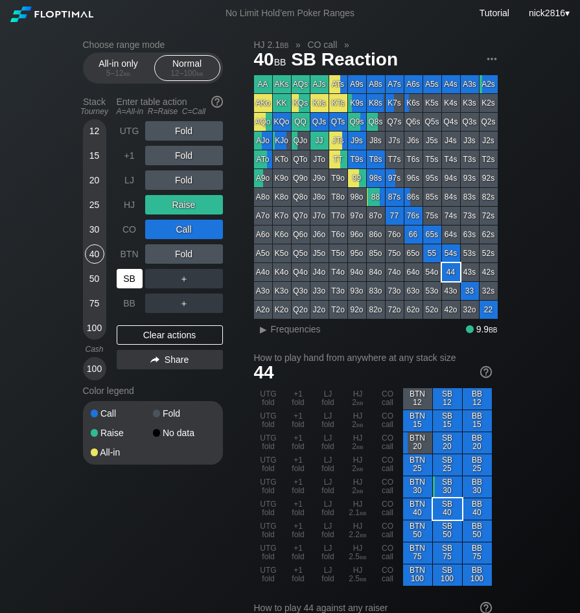
click at [137, 278] on div "SB" at bounding box center [130, 278] width 26 height 19
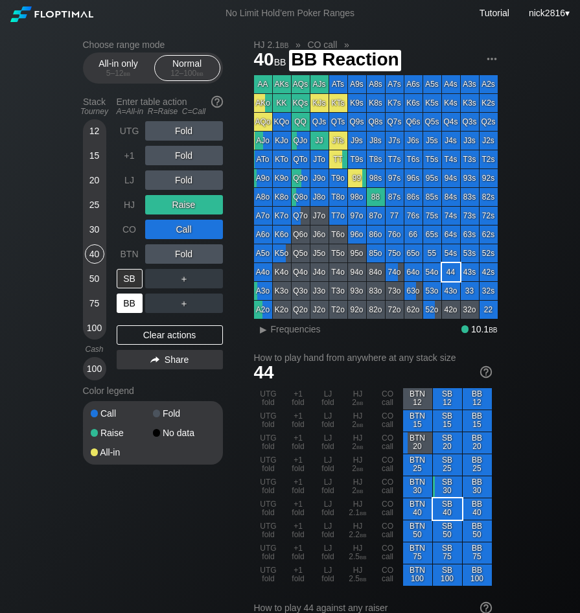
click at [128, 302] on div "BB" at bounding box center [130, 303] width 26 height 19
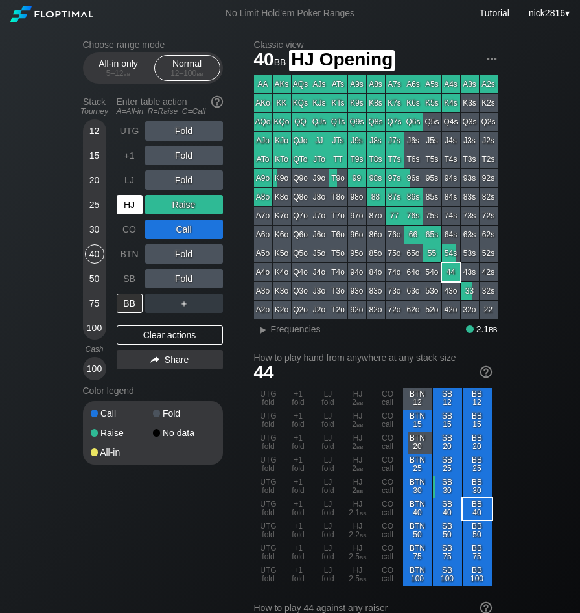
click at [136, 204] on div "HJ" at bounding box center [130, 204] width 26 height 19
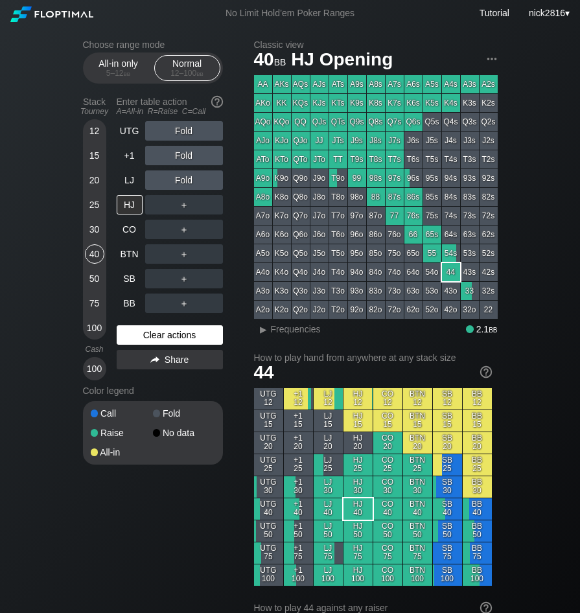
click at [141, 340] on div "Clear actions" at bounding box center [170, 335] width 106 height 19
click at [127, 181] on div "LJ" at bounding box center [130, 180] width 26 height 19
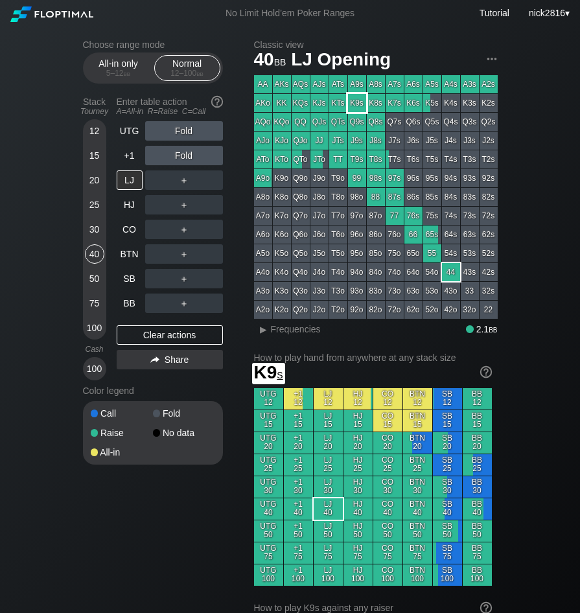
click at [359, 102] on div "K9s" at bounding box center [357, 103] width 18 height 18
click at [181, 181] on div "R ✕" at bounding box center [183, 180] width 25 height 19
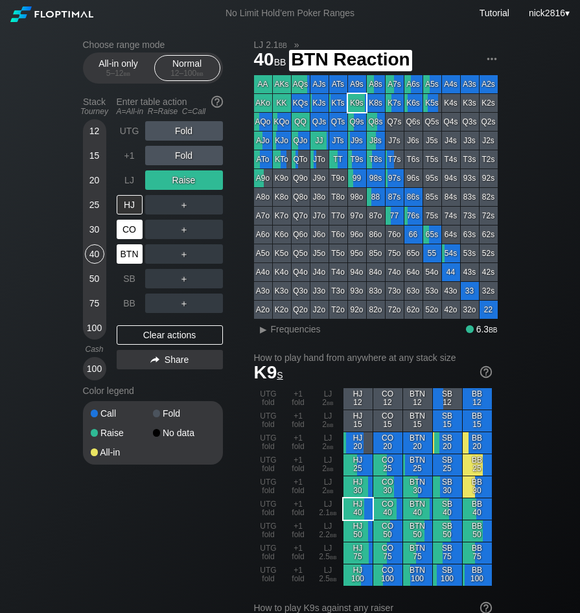
click at [128, 241] on div "CO" at bounding box center [131, 229] width 29 height 25
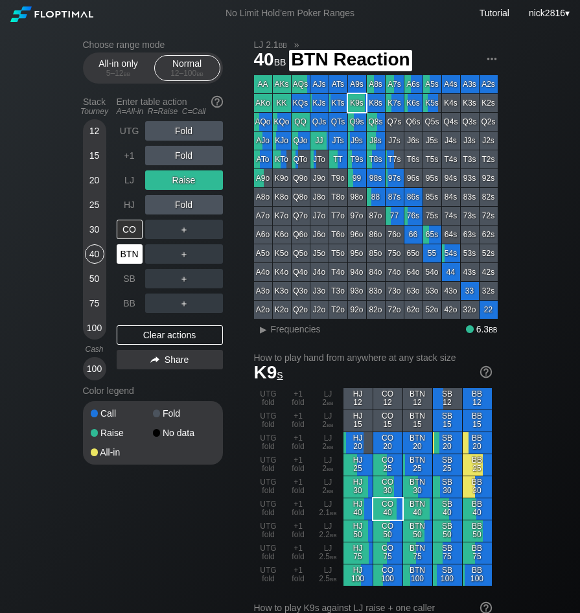
click at [127, 250] on div "BTN" at bounding box center [130, 253] width 26 height 19
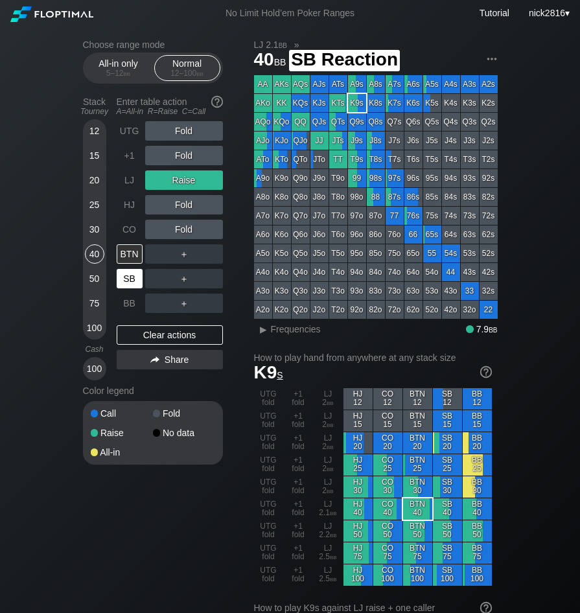
click at [129, 269] on div "SB" at bounding box center [131, 279] width 29 height 25
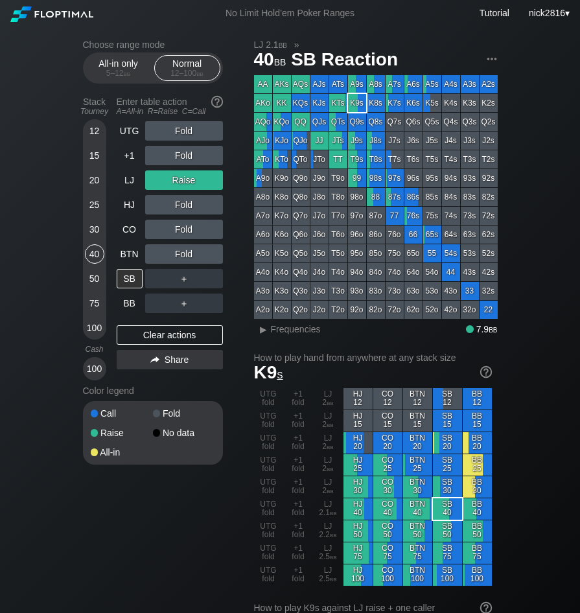
click at [152, 131] on div "Fold" at bounding box center [184, 130] width 78 height 19
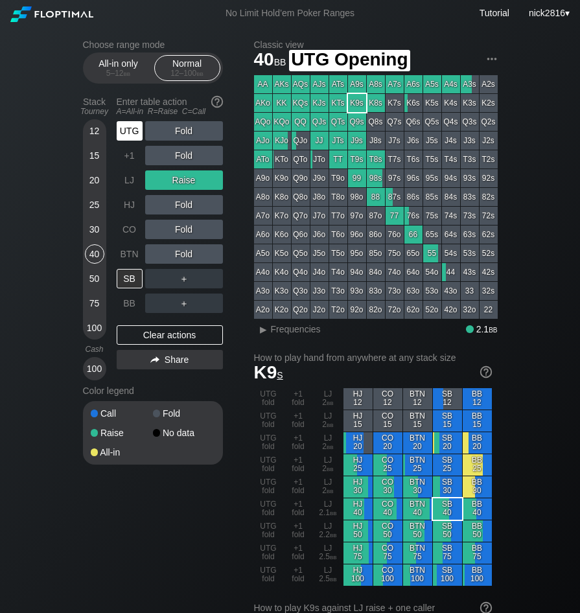
click at [135, 133] on div "UTG" at bounding box center [130, 130] width 26 height 19
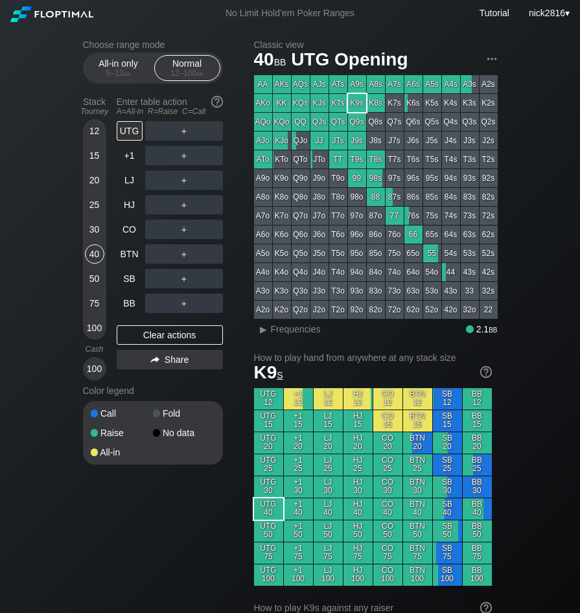
click at [87, 327] on div "100" at bounding box center [94, 327] width 19 height 19
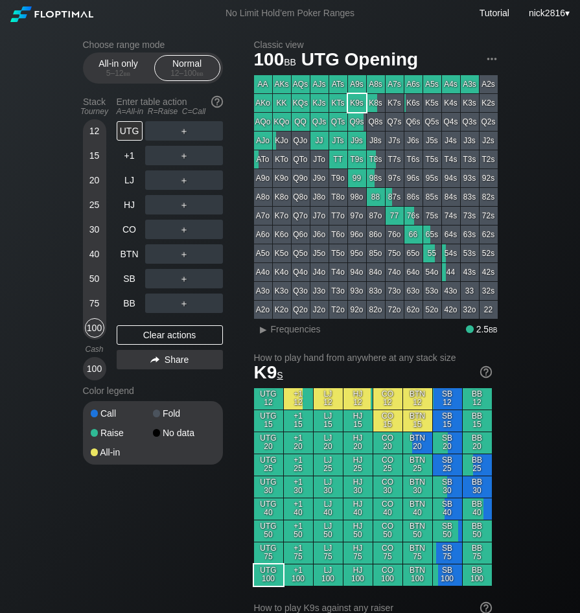
click at [189, 184] on div "＋" at bounding box center [184, 180] width 78 height 19
click at [185, 182] on div "R ✕" at bounding box center [183, 180] width 25 height 19
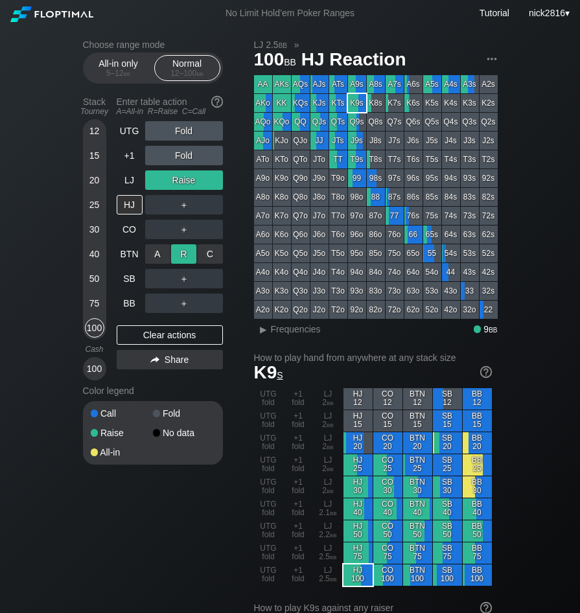
click at [180, 258] on div "R ✕" at bounding box center [183, 253] width 25 height 19
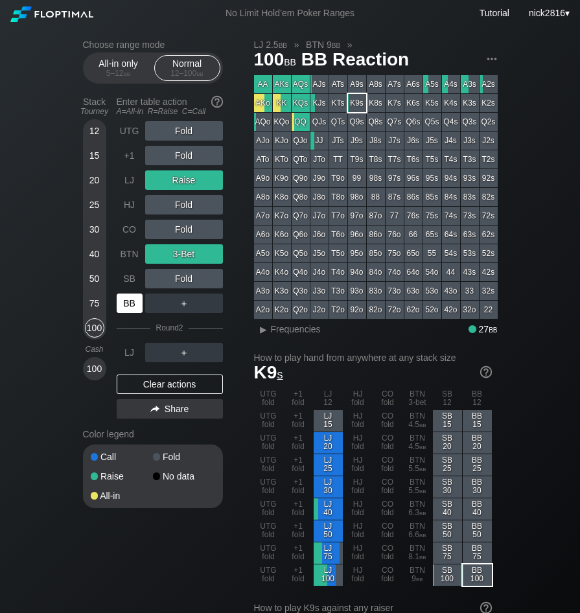
click at [130, 305] on div "BB" at bounding box center [130, 303] width 26 height 19
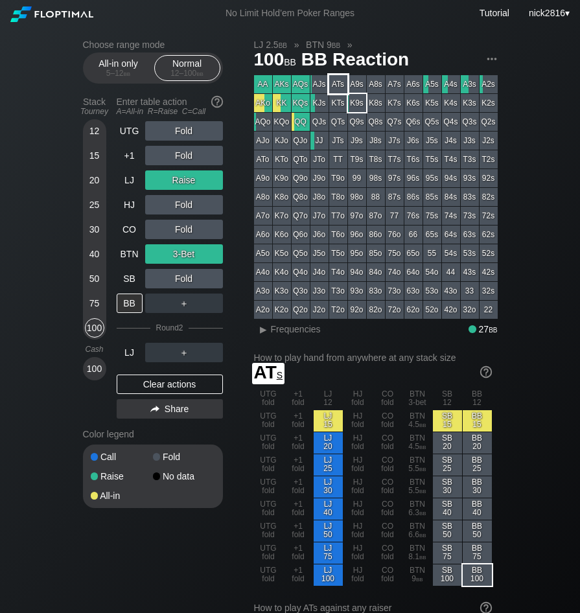
click at [344, 83] on div "ATs" at bounding box center [338, 84] width 18 height 18
click at [350, 83] on div "A9s" at bounding box center [357, 84] width 18 height 18
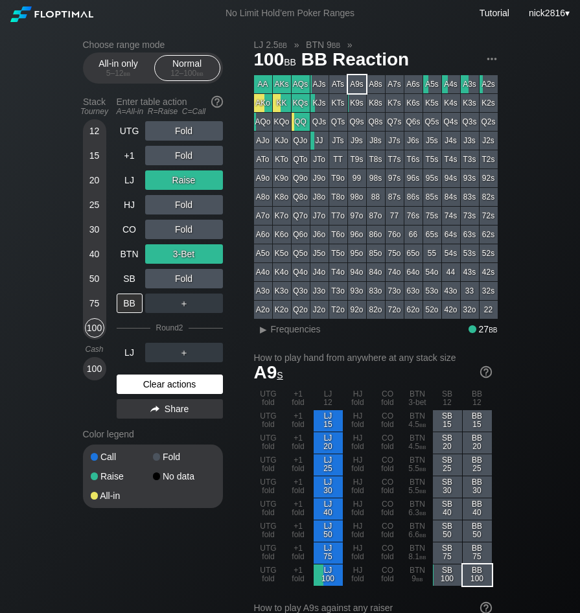
click at [143, 394] on div "Clear actions" at bounding box center [170, 384] width 106 height 19
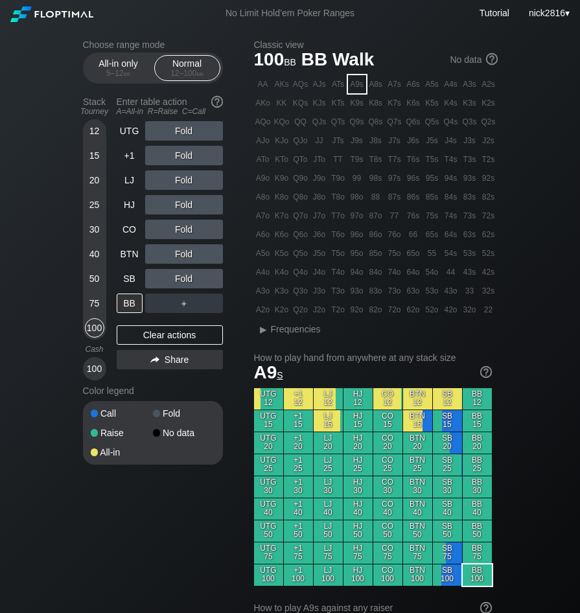
click at [143, 394] on div "Color legend" at bounding box center [153, 391] width 140 height 21
click at [97, 259] on div "40" at bounding box center [94, 253] width 19 height 19
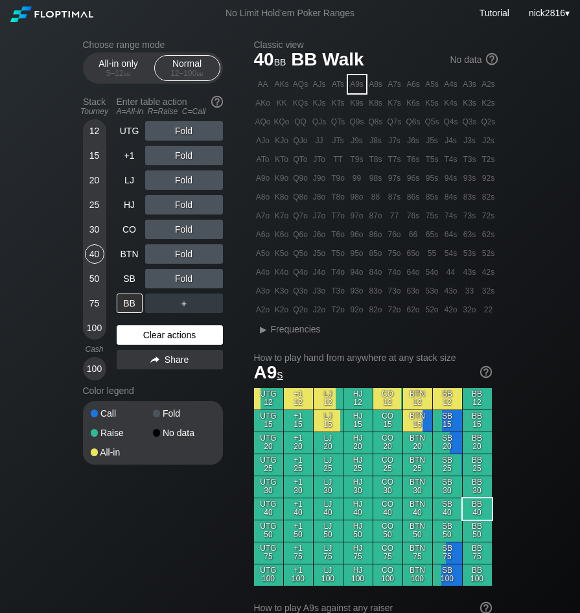
click at [132, 344] on div "Clear actions" at bounding box center [170, 335] width 106 height 19
click at [95, 234] on div "30" at bounding box center [94, 229] width 19 height 19
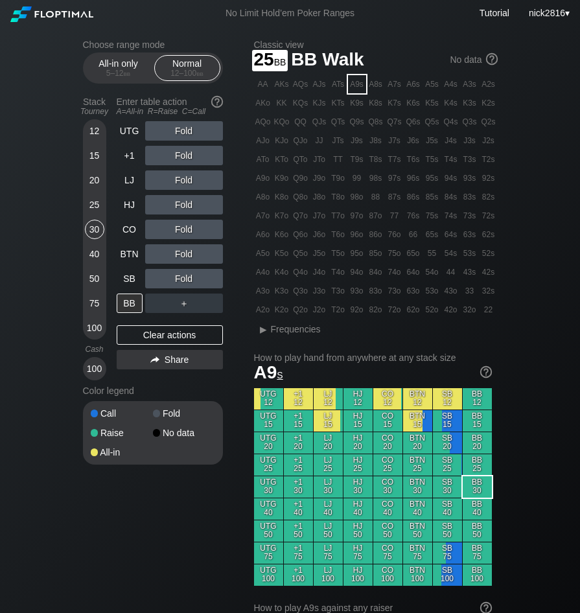
click at [84, 205] on div "12 15 20 25 30 40 50 75 100" at bounding box center [94, 229] width 23 height 220
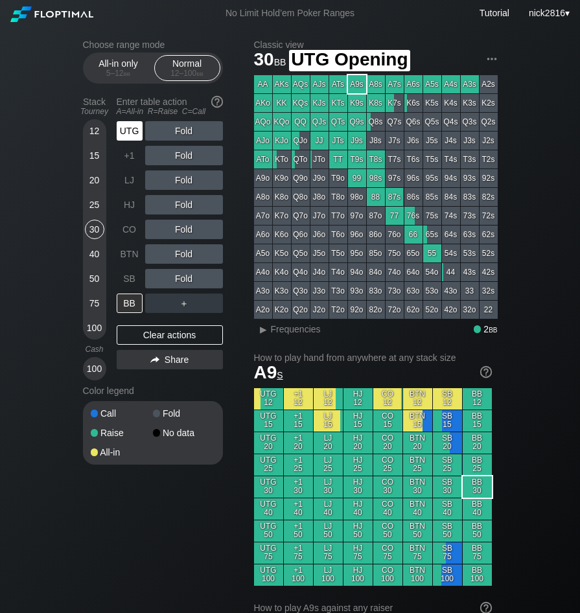
click at [130, 134] on div "UTG" at bounding box center [130, 130] width 26 height 19
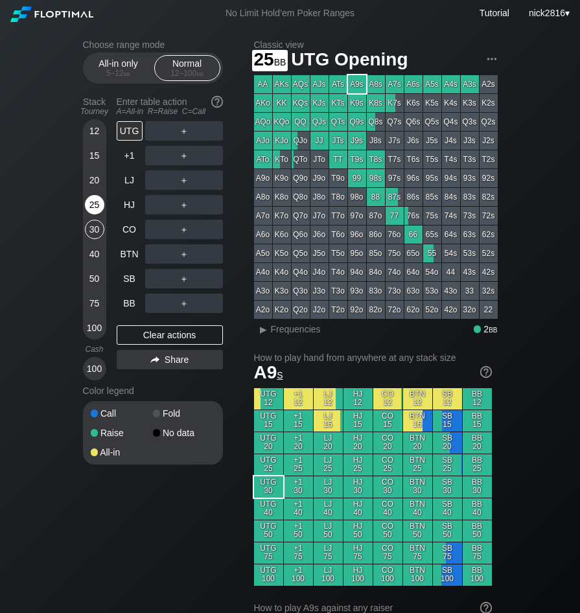
click at [97, 204] on div "25" at bounding box center [94, 204] width 19 height 19
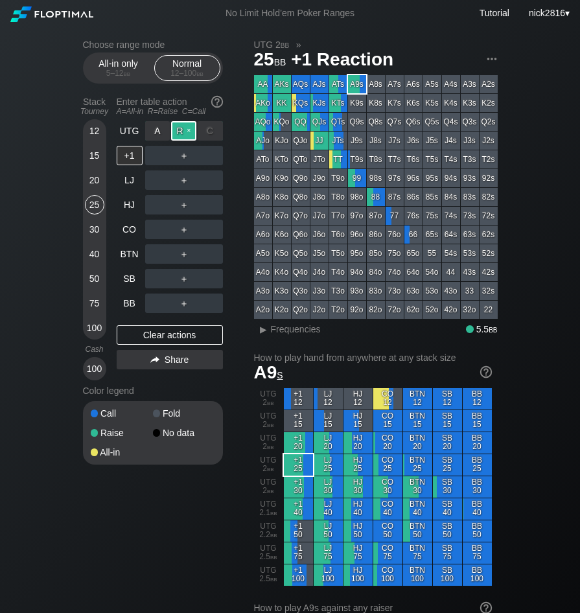
click at [187, 131] on div "R ✕" at bounding box center [183, 130] width 25 height 19
click at [187, 253] on div "R ✕" at bounding box center [183, 253] width 25 height 19
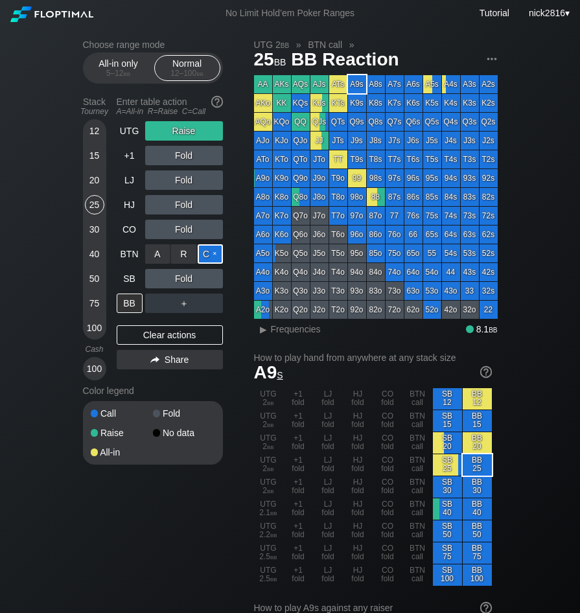
click at [206, 254] on div "C ✕" at bounding box center [210, 253] width 25 height 19
click at [128, 311] on div "BB" at bounding box center [130, 303] width 26 height 19
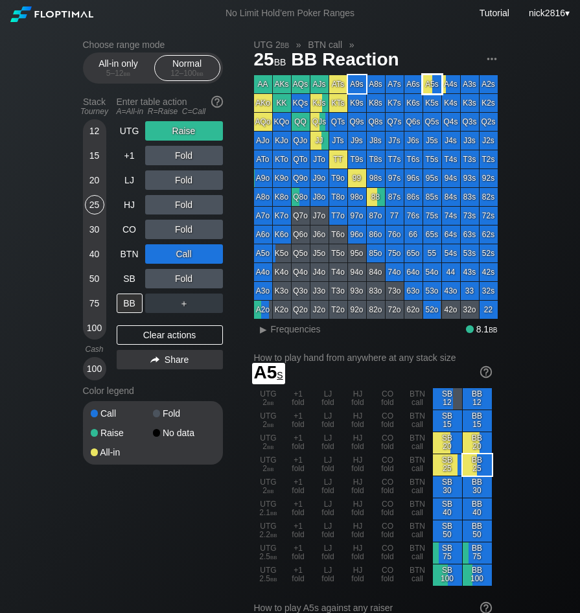
click at [412, 84] on div "A6s" at bounding box center [414, 84] width 18 height 18
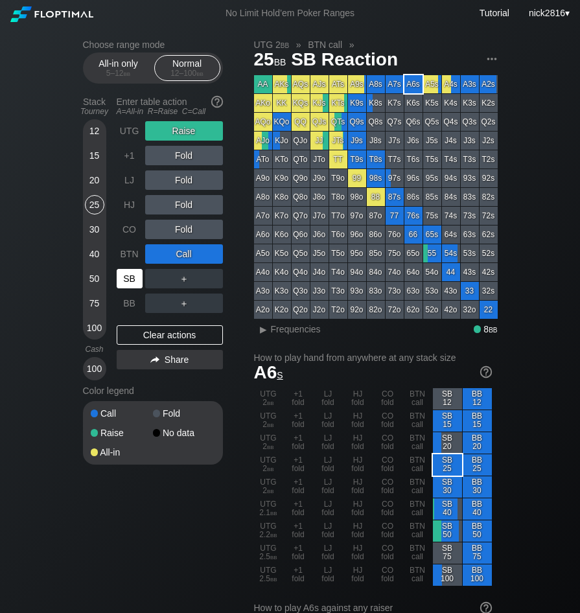
click at [138, 285] on div "SB" at bounding box center [130, 278] width 26 height 19
click at [164, 342] on div "Clear actions" at bounding box center [170, 335] width 106 height 19
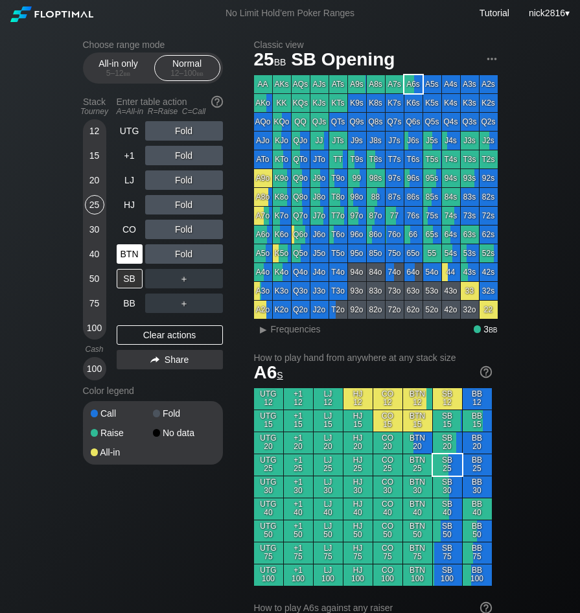
click at [140, 257] on div "BTN" at bounding box center [130, 253] width 26 height 19
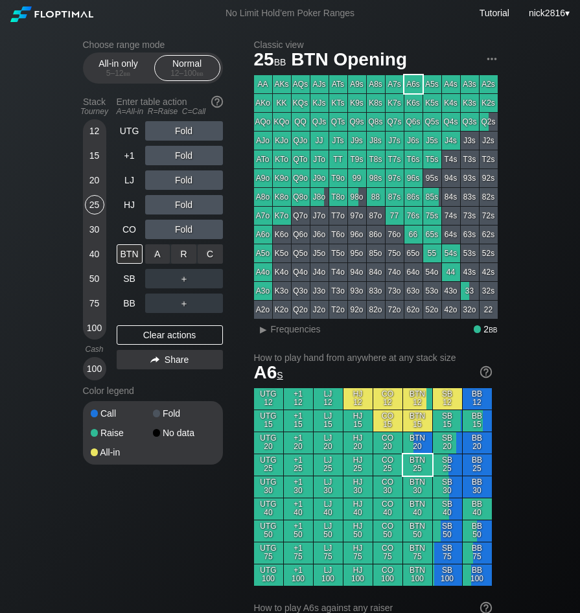
click at [184, 259] on div "R ✕" at bounding box center [183, 253] width 25 height 19
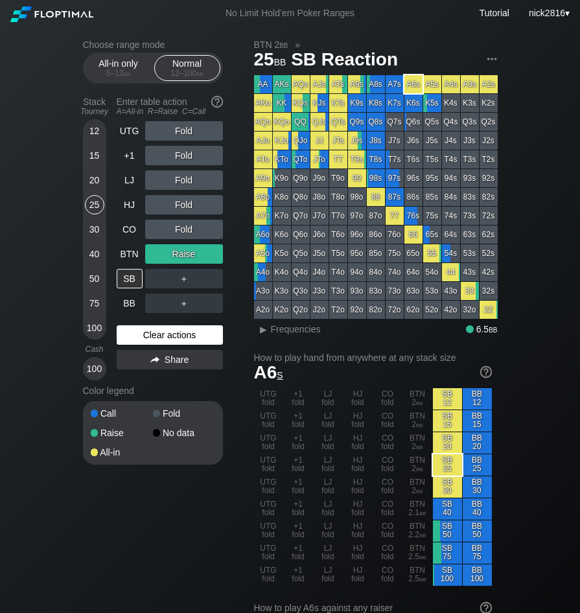
click at [147, 341] on div "Clear actions" at bounding box center [170, 335] width 106 height 19
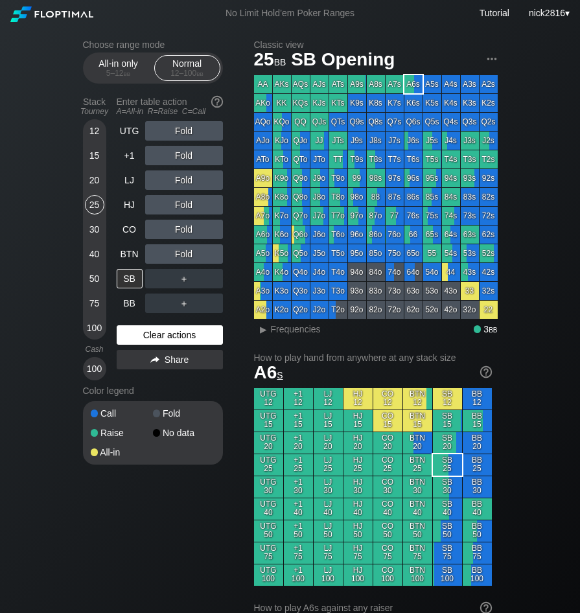
click at [147, 341] on div "Clear actions" at bounding box center [170, 335] width 106 height 19
click at [195, 130] on div "Fold" at bounding box center [184, 130] width 78 height 19
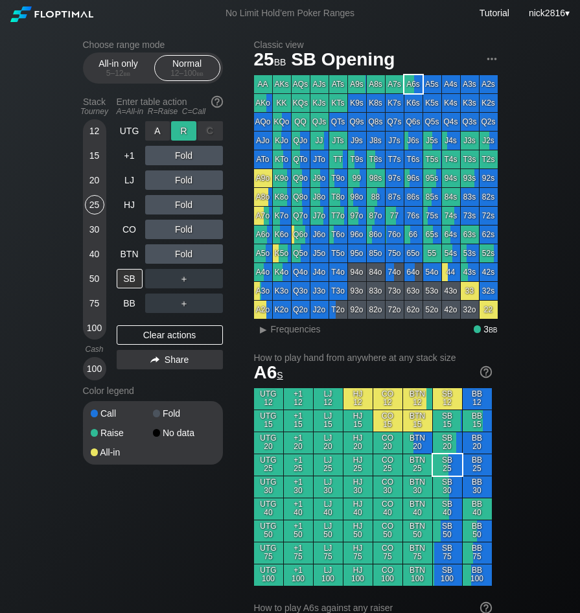
click at [191, 130] on div "R ✕" at bounding box center [183, 130] width 25 height 19
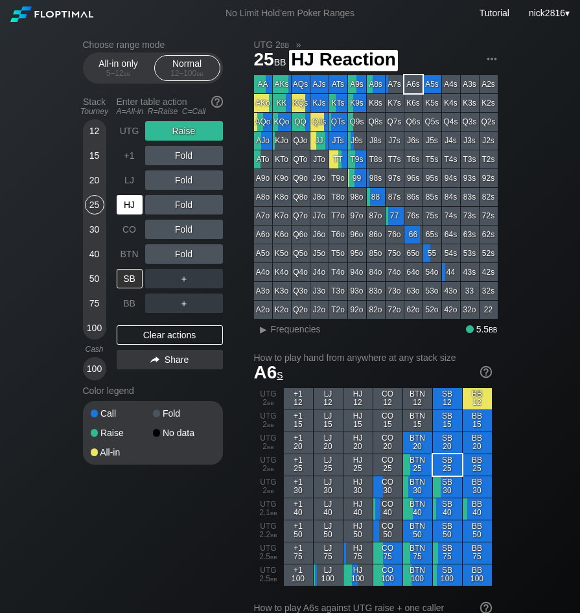
click at [130, 205] on div "HJ" at bounding box center [130, 204] width 26 height 19
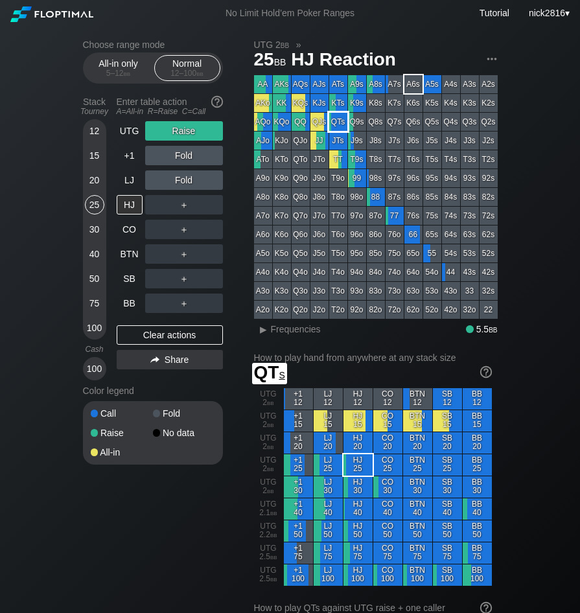
click at [344, 119] on div "QTs" at bounding box center [338, 122] width 18 height 18
click at [99, 277] on div "50" at bounding box center [94, 278] width 19 height 19
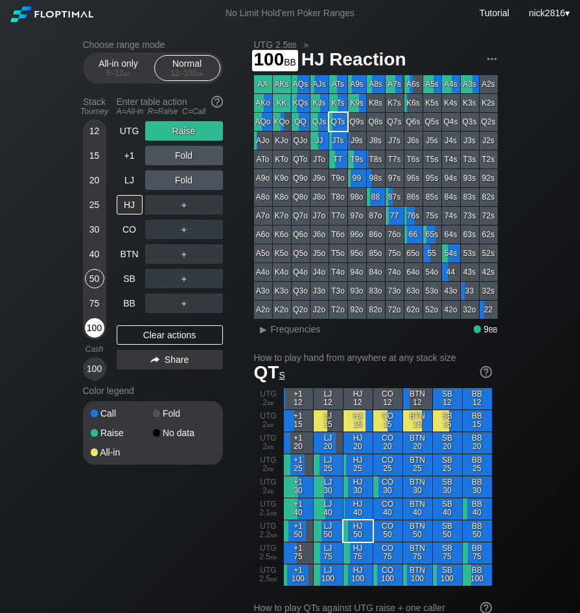
click at [100, 324] on div "100" at bounding box center [94, 327] width 19 height 19
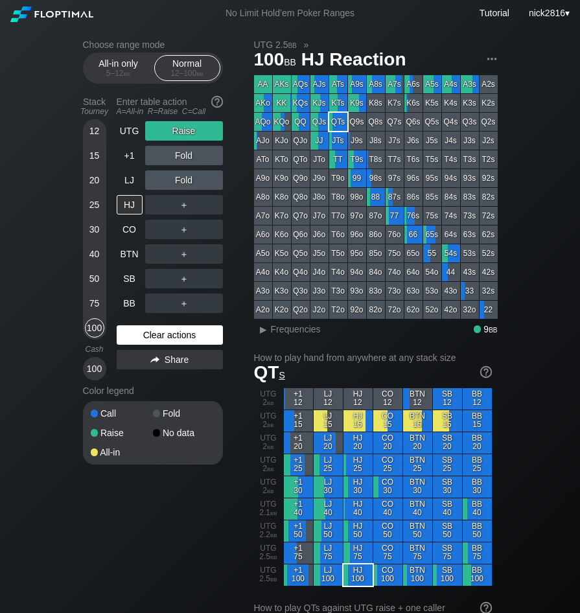
click at [154, 337] on div "Clear actions" at bounding box center [170, 335] width 106 height 19
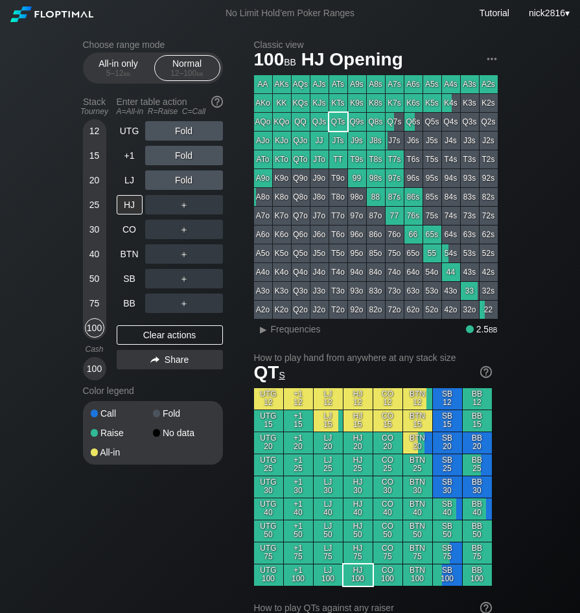
click at [185, 180] on div "Fold" at bounding box center [184, 180] width 78 height 19
click at [185, 180] on div "R ✕" at bounding box center [183, 180] width 25 height 19
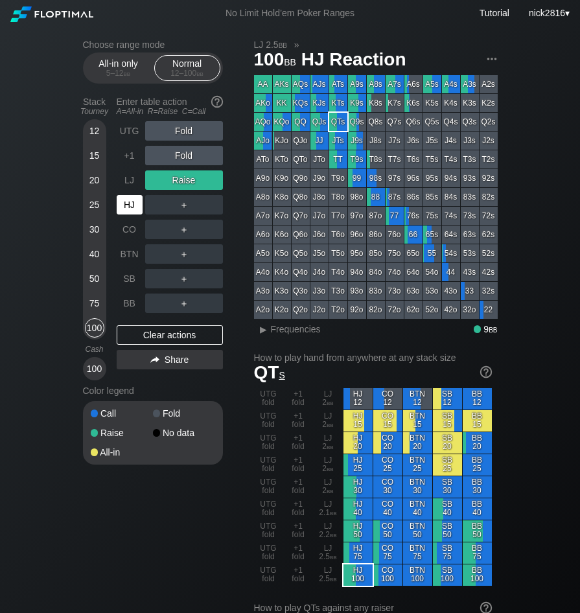
click at [130, 200] on div "HJ" at bounding box center [130, 204] width 26 height 19
click at [187, 329] on div "Clear actions" at bounding box center [170, 335] width 106 height 19
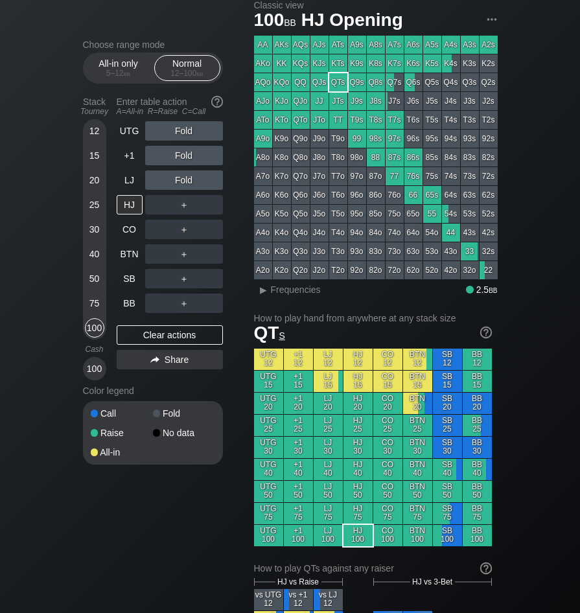
scroll to position [65, 0]
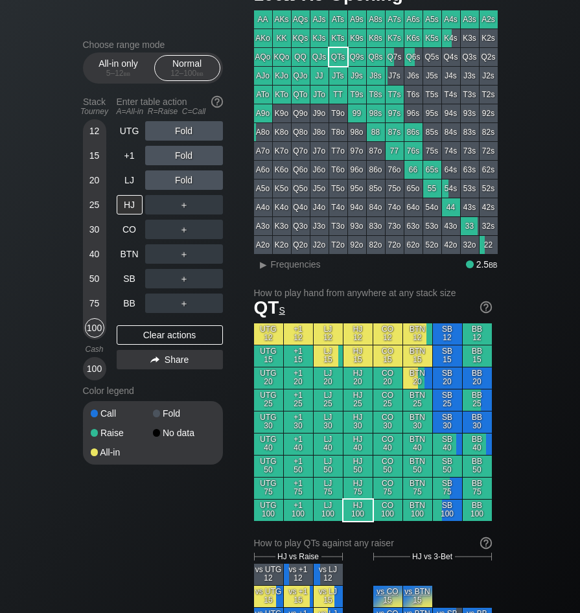
click at [87, 255] on div "40" at bounding box center [94, 253] width 19 height 19
click at [99, 318] on div "75" at bounding box center [94, 306] width 19 height 25
click at [100, 331] on div "100" at bounding box center [94, 327] width 19 height 19
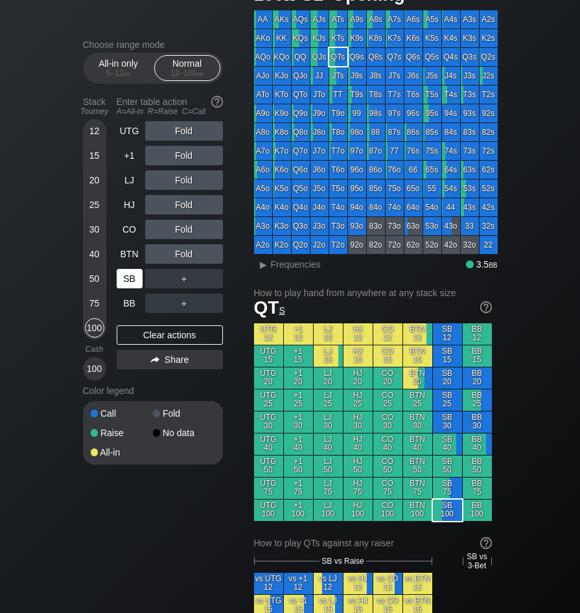
click at [123, 287] on div "SB" at bounding box center [130, 278] width 26 height 19
click at [140, 350] on div "UTG Fold +1 Fold LJ Fold HJ Fold CO Fold BTN Fold SB ＋ BB ＋ Clear actions Share" at bounding box center [170, 250] width 106 height 259
click at [139, 342] on div "Clear actions" at bounding box center [170, 335] width 106 height 19
click at [145, 338] on div "Clear actions" at bounding box center [170, 335] width 106 height 19
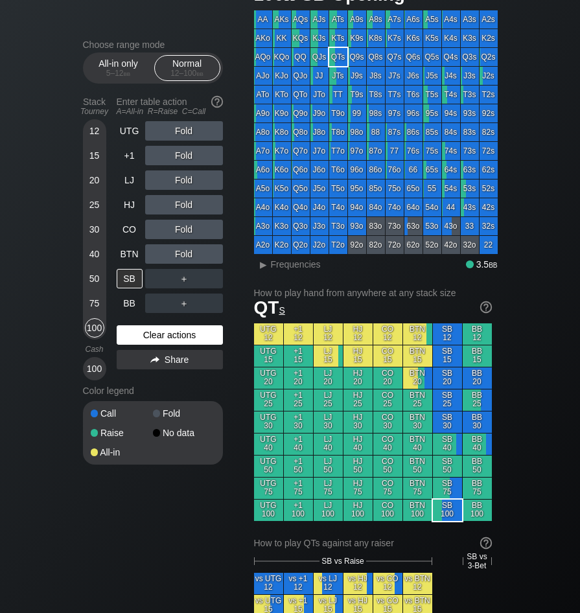
click at [145, 338] on div "Clear actions" at bounding box center [170, 335] width 106 height 19
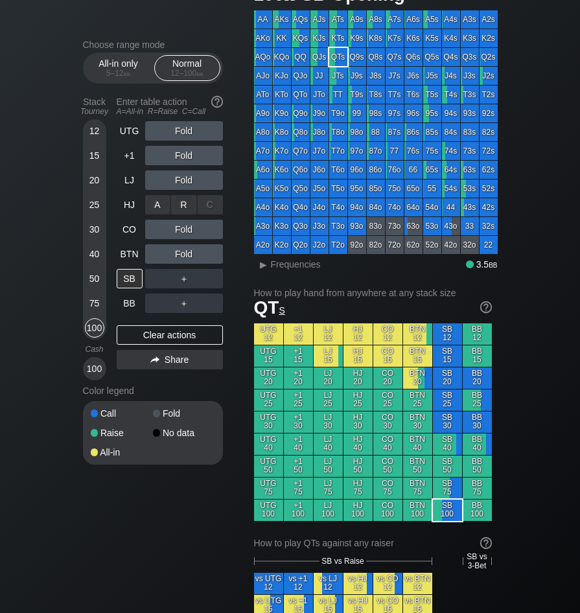
click at [190, 209] on div "A ✕ R ✕ C ✕ Fold" at bounding box center [184, 204] width 78 height 19
click at [191, 209] on div "R ✕" at bounding box center [183, 204] width 25 height 19
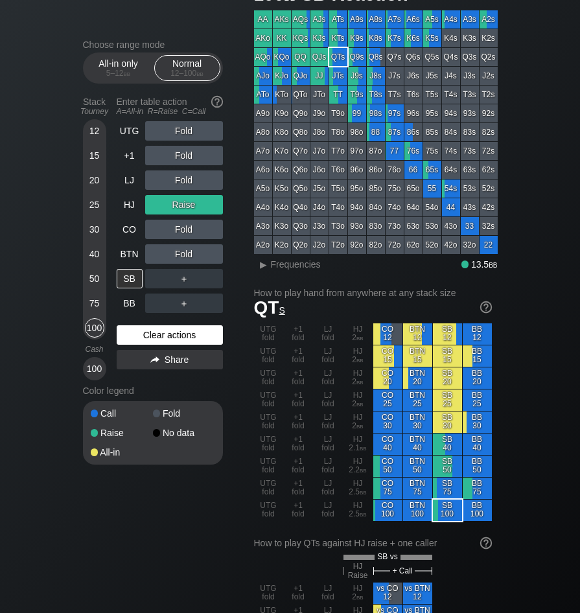
click at [143, 335] on div "Clear actions" at bounding box center [170, 335] width 106 height 19
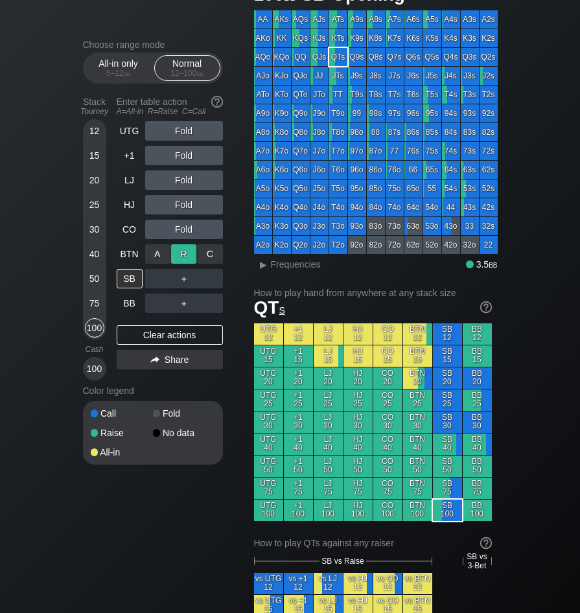
click at [185, 252] on div "A ✕ R ✕ C ✕ Fold" at bounding box center [184, 253] width 78 height 19
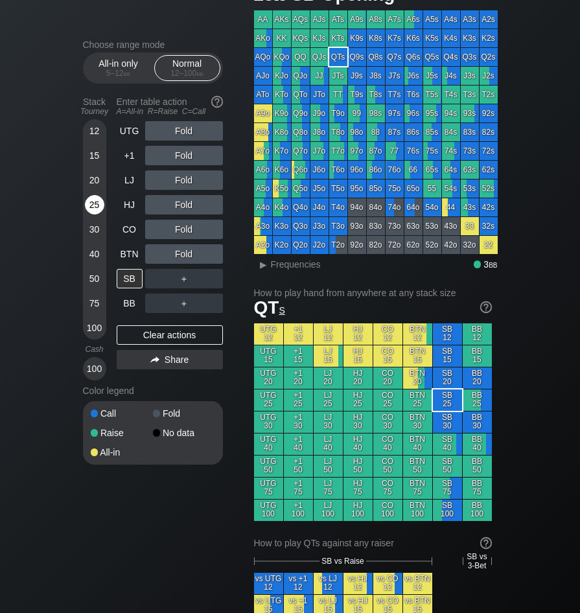
click at [91, 209] on div "25" at bounding box center [94, 204] width 19 height 19
click at [182, 254] on div "R ✕" at bounding box center [183, 253] width 25 height 19
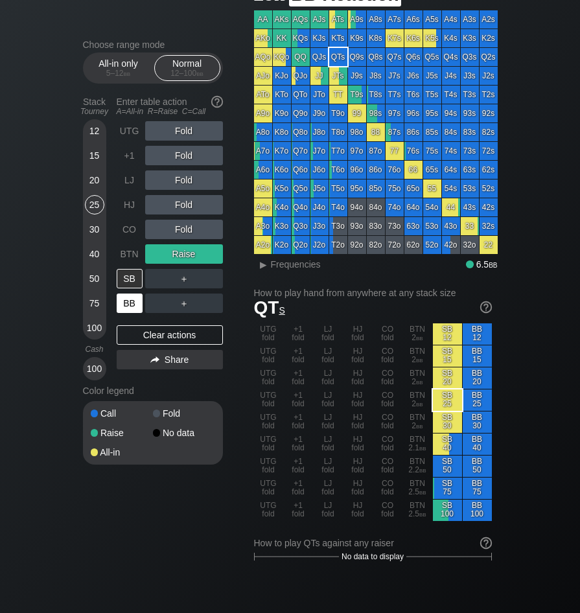
click at [132, 302] on div "BB" at bounding box center [130, 303] width 26 height 19
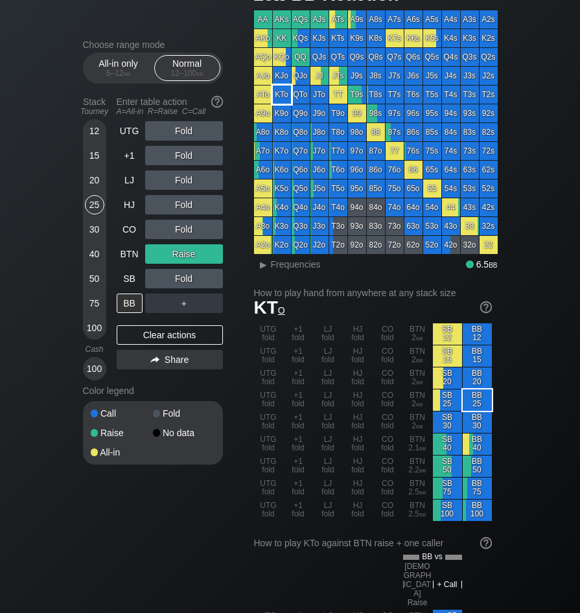
click at [289, 100] on div "KTo" at bounding box center [282, 95] width 18 height 18
click at [143, 340] on div "Clear actions" at bounding box center [170, 335] width 106 height 19
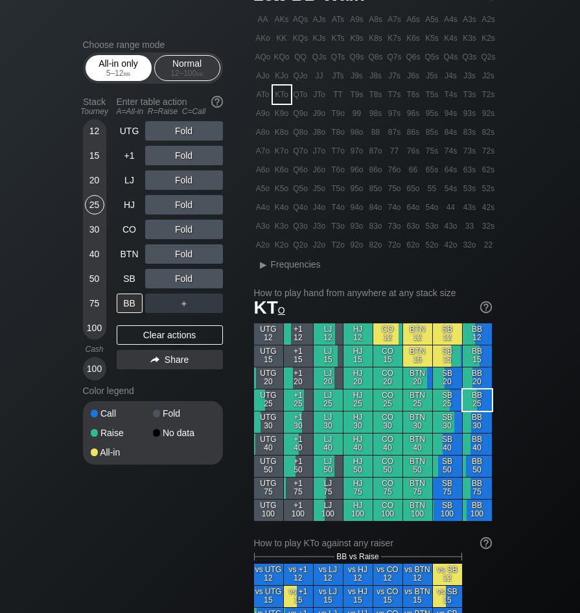
click at [92, 75] on div "5 – 12 bb" at bounding box center [118, 73] width 54 height 9
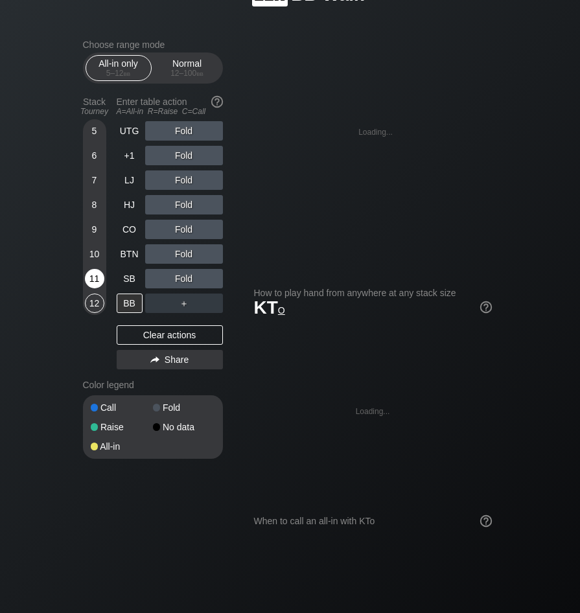
click at [95, 288] on div "11" at bounding box center [94, 278] width 19 height 19
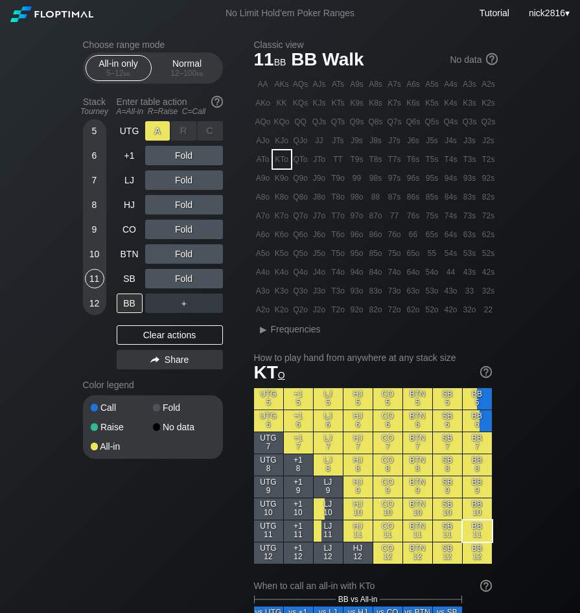
click at [165, 127] on div "A ✕" at bounding box center [157, 130] width 25 height 19
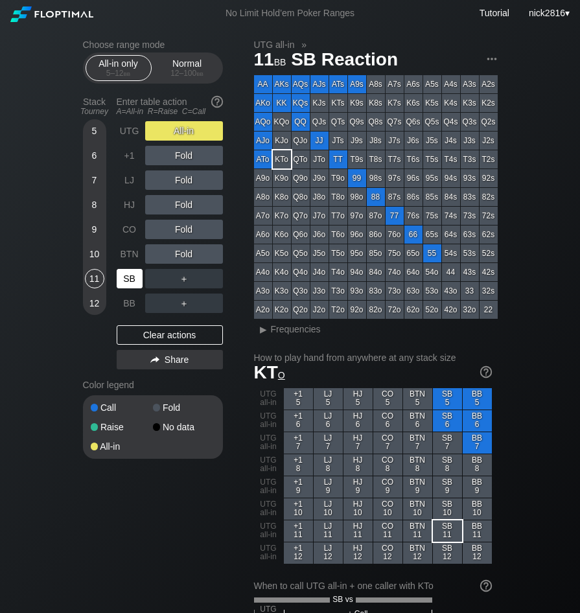
click at [127, 287] on div "SB" at bounding box center [130, 278] width 26 height 19
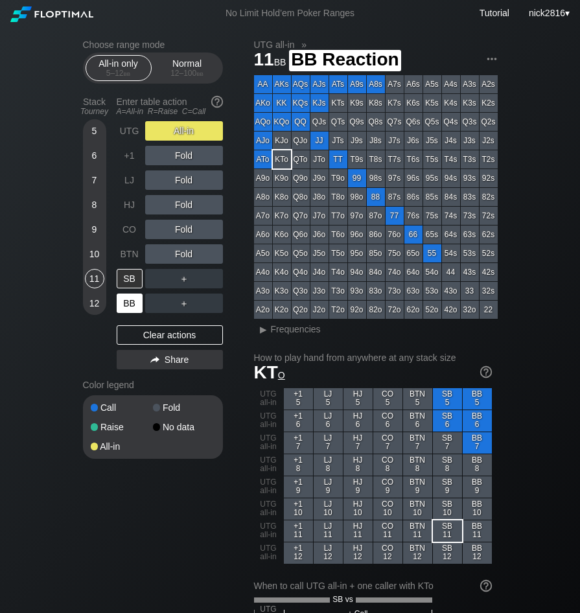
click at [117, 303] on div "BB" at bounding box center [130, 303] width 26 height 19
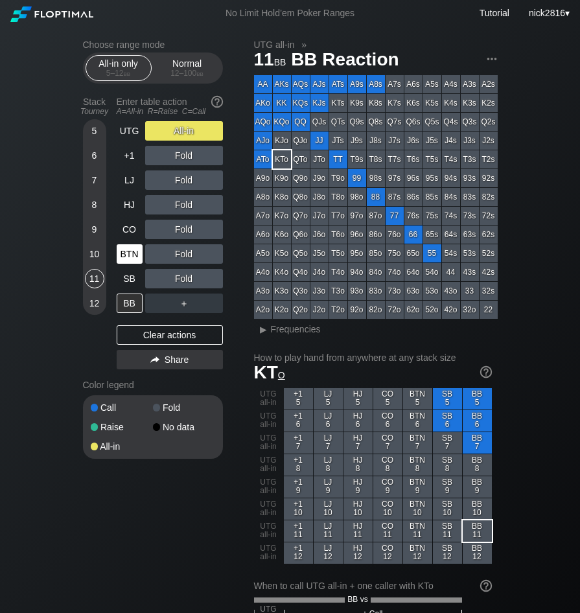
click at [122, 257] on div "BTN" at bounding box center [130, 253] width 26 height 19
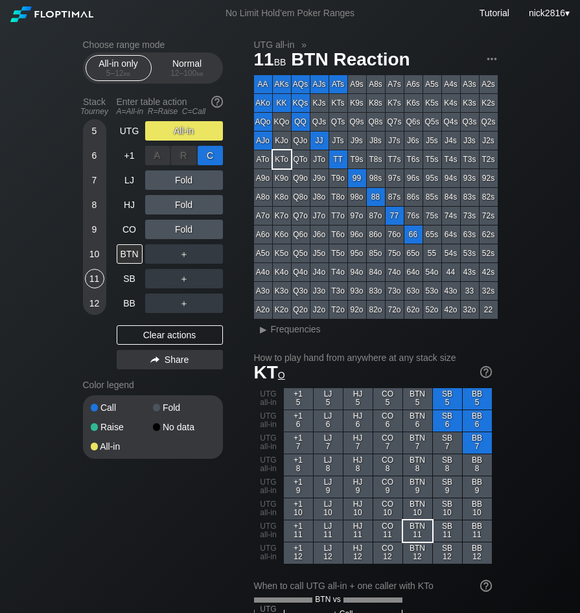
click at [215, 156] on div "C ✕" at bounding box center [210, 155] width 25 height 19
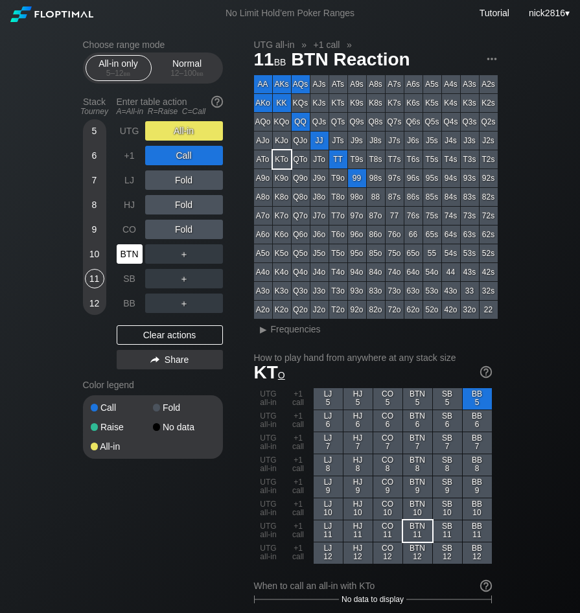
click at [133, 258] on div "BTN" at bounding box center [130, 253] width 26 height 19
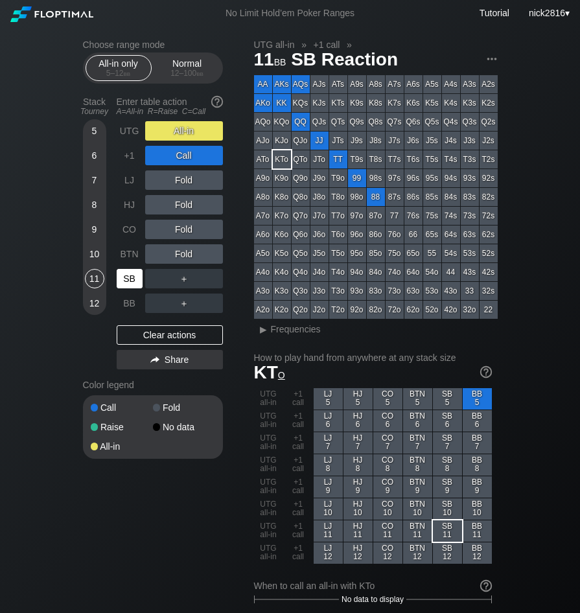
click at [137, 279] on div "SB" at bounding box center [130, 278] width 26 height 19
click at [111, 307] on div "Stack Tourney Enter table action A=All-in R=Raise C=Call 5 6 7 8 [PHONE_NUMBER]…" at bounding box center [153, 232] width 140 height 283
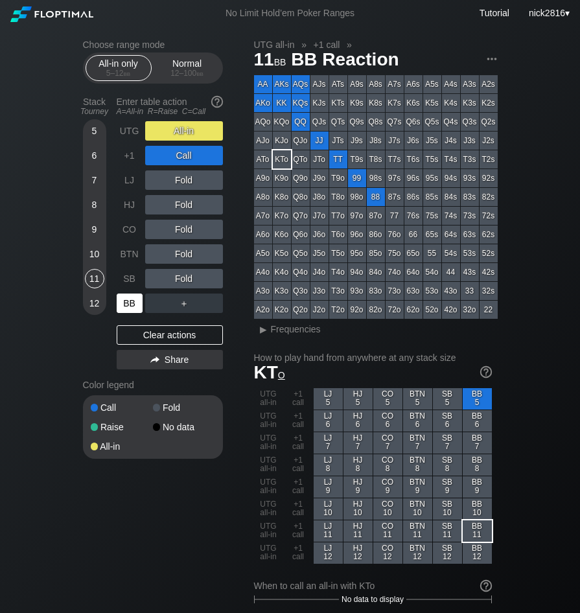
click at [118, 307] on div "BB" at bounding box center [130, 303] width 26 height 19
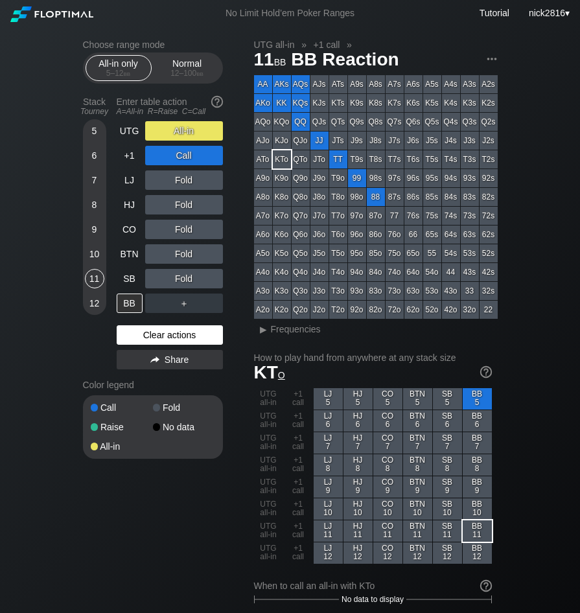
click at [126, 342] on div "Clear actions" at bounding box center [170, 335] width 106 height 19
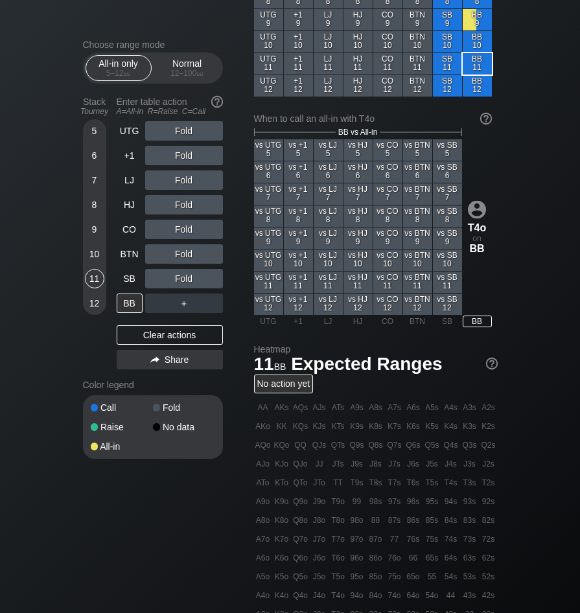
scroll to position [584, 0]
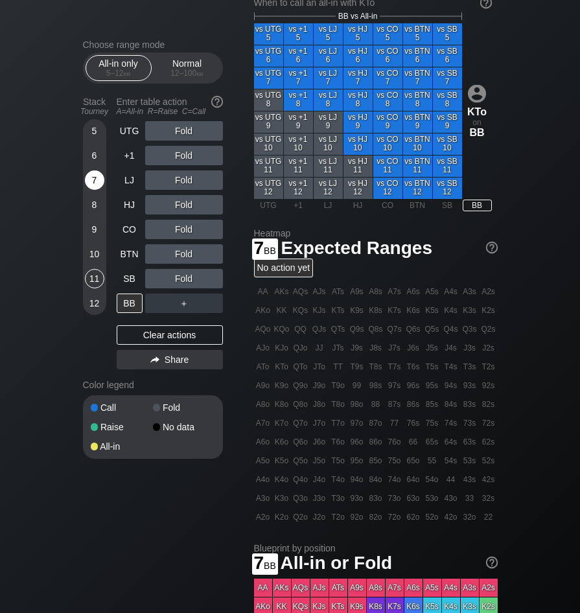
click at [88, 180] on div "7" at bounding box center [94, 180] width 19 height 19
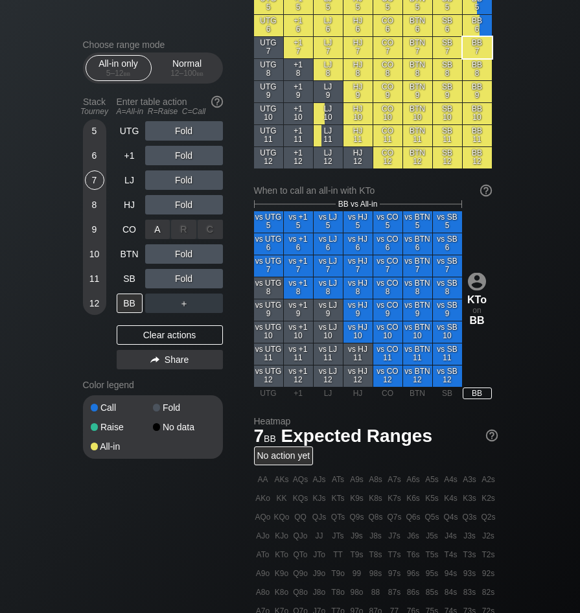
scroll to position [389, 0]
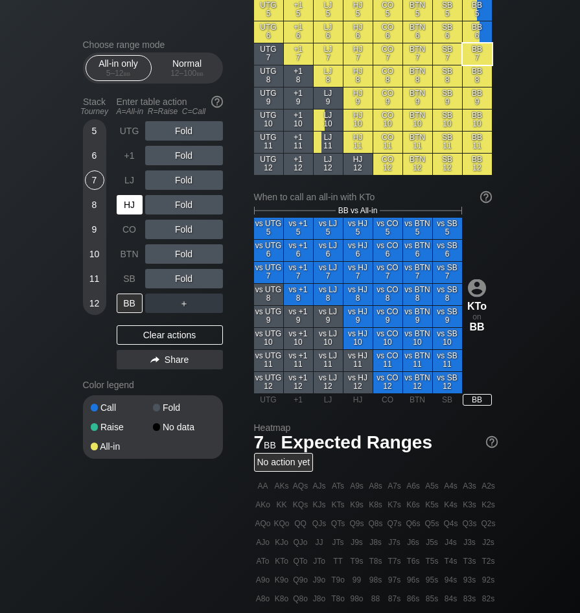
click at [128, 210] on div "HJ" at bounding box center [130, 204] width 26 height 19
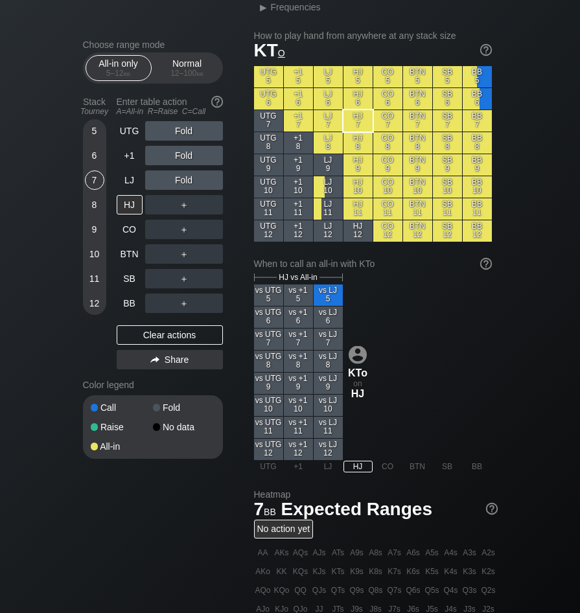
scroll to position [324, 0]
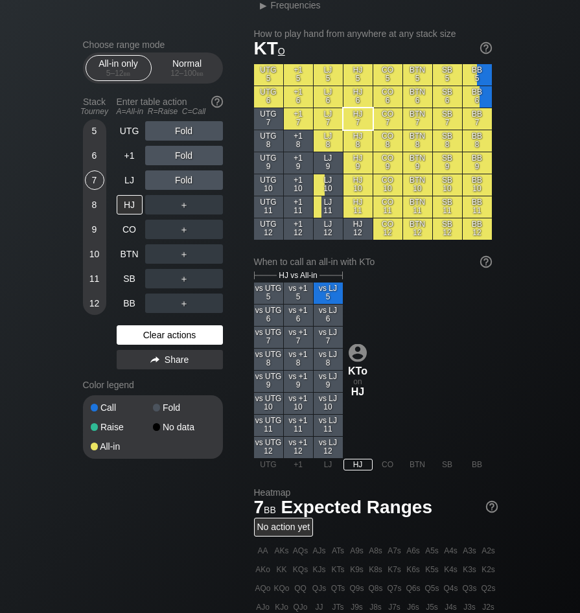
click at [150, 339] on div "Clear actions" at bounding box center [170, 335] width 106 height 19
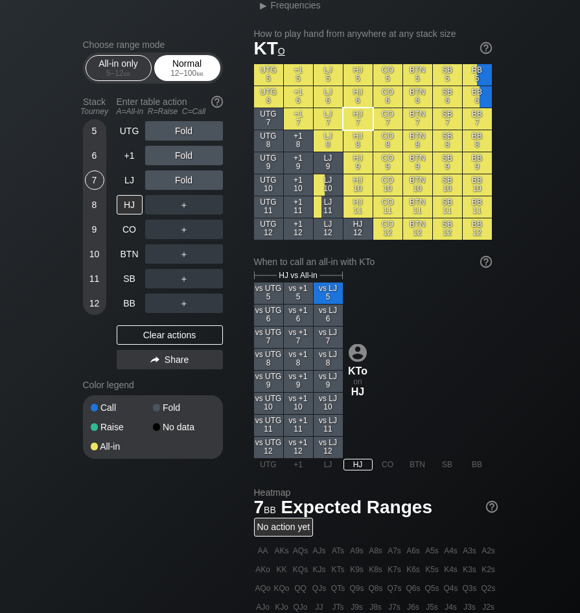
click at [178, 75] on div "12 – 100 bb" at bounding box center [187, 73] width 54 height 9
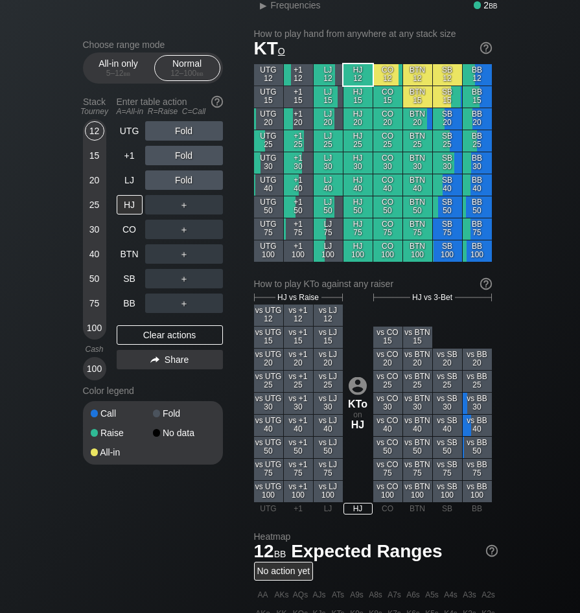
click at [101, 299] on div "75" at bounding box center [94, 303] width 19 height 19
drag, startPoint x: 96, startPoint y: 263, endPoint x: 97, endPoint y: 288, distance: 25.3
click at [96, 263] on div "40" at bounding box center [94, 253] width 19 height 19
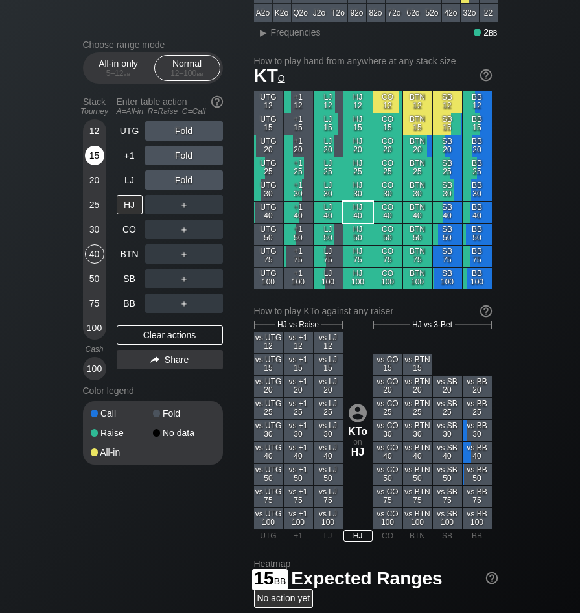
scroll to position [65, 0]
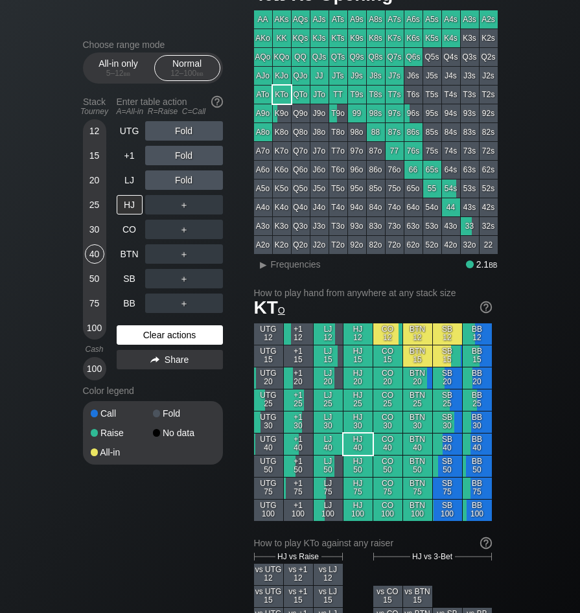
click at [140, 341] on div "Clear actions" at bounding box center [170, 335] width 106 height 19
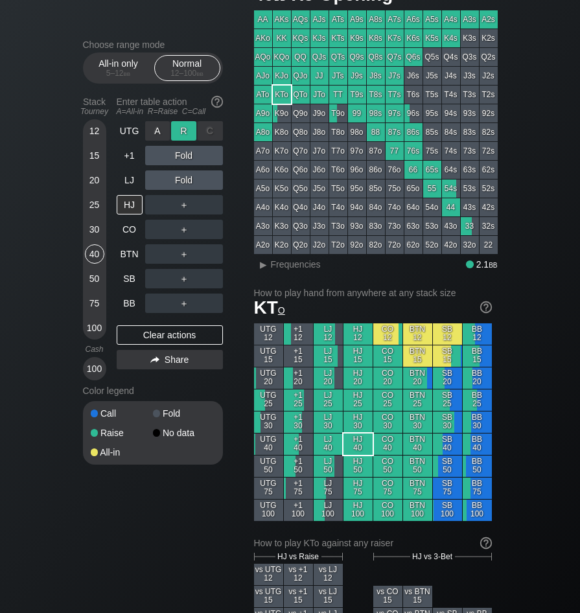
click at [175, 135] on div "R ✕" at bounding box center [183, 130] width 25 height 19
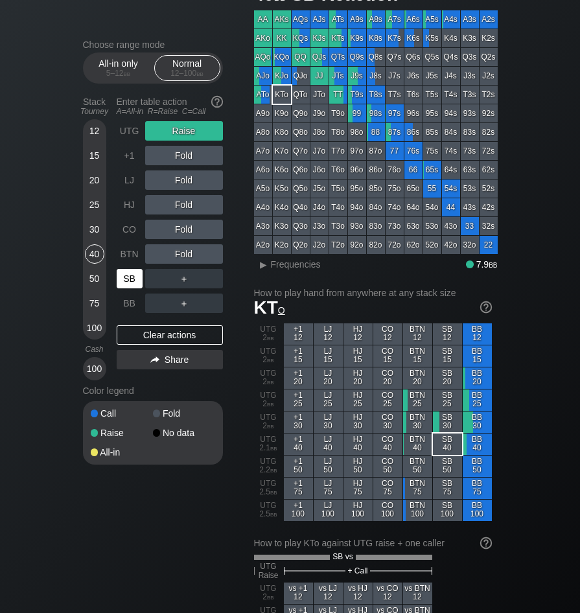
click at [128, 288] on div "SB" at bounding box center [130, 278] width 26 height 19
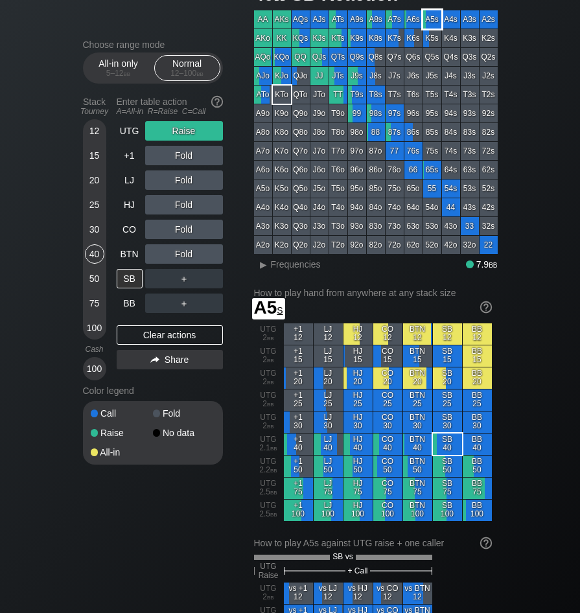
click at [449, 21] on div "A4s" at bounding box center [451, 19] width 18 height 18
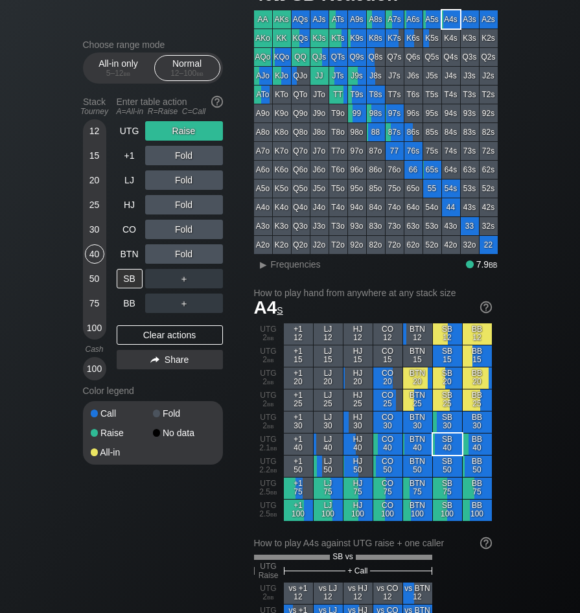
click at [204, 279] on div "＋" at bounding box center [184, 278] width 78 height 19
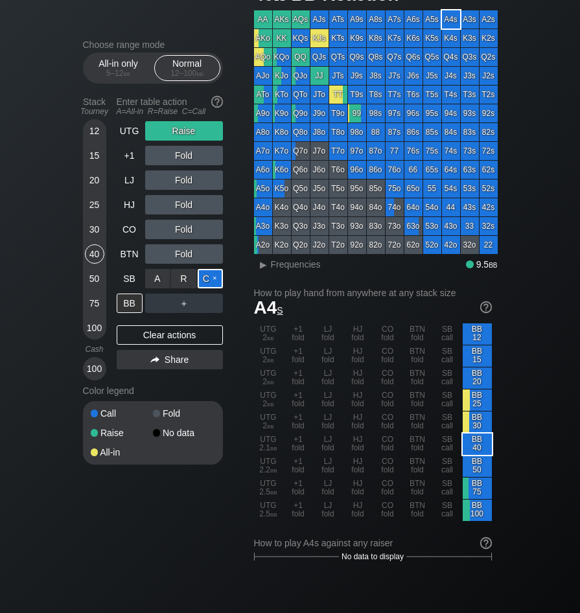
click at [206, 281] on div "C ✕" at bounding box center [210, 278] width 25 height 19
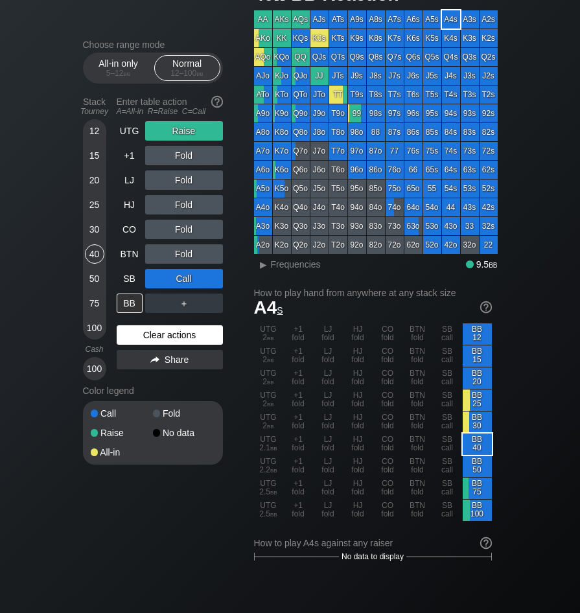
click at [144, 342] on div "Clear actions" at bounding box center [170, 335] width 106 height 19
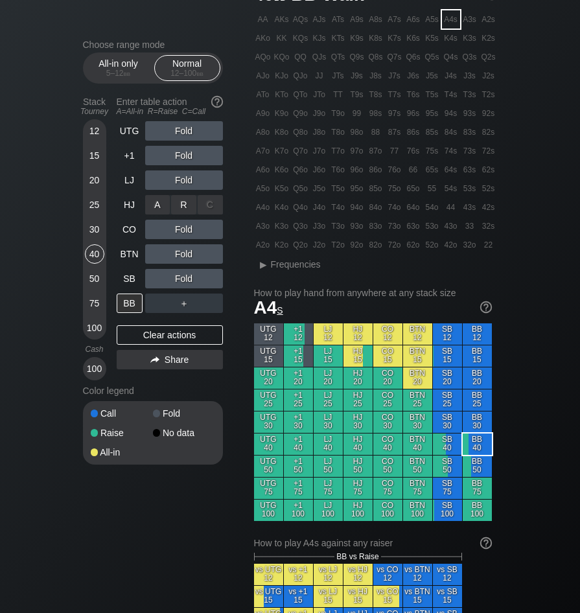
click at [182, 202] on div "R ✕" at bounding box center [183, 204] width 25 height 19
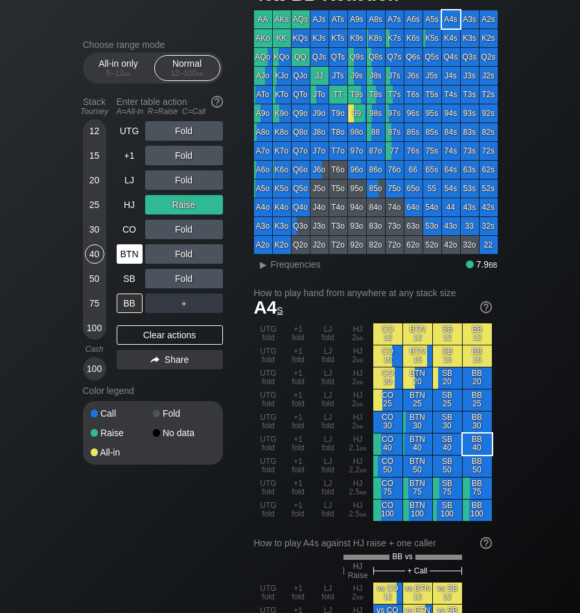
click at [130, 259] on div "BTN" at bounding box center [130, 253] width 26 height 19
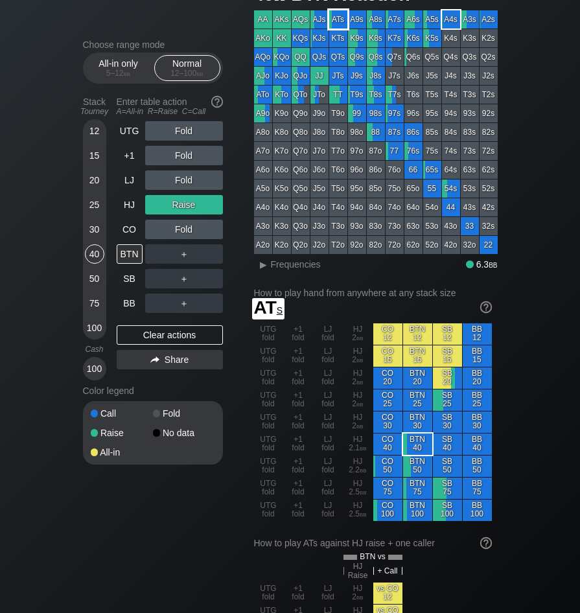
click at [338, 21] on div "ATs" at bounding box center [338, 19] width 18 height 18
click at [148, 324] on div "UTG Fold +1 Fold LJ Fold HJ Raise CO Fold BTN ＋ SB ＋ BB ＋ Clear actions Share" at bounding box center [170, 250] width 106 height 259
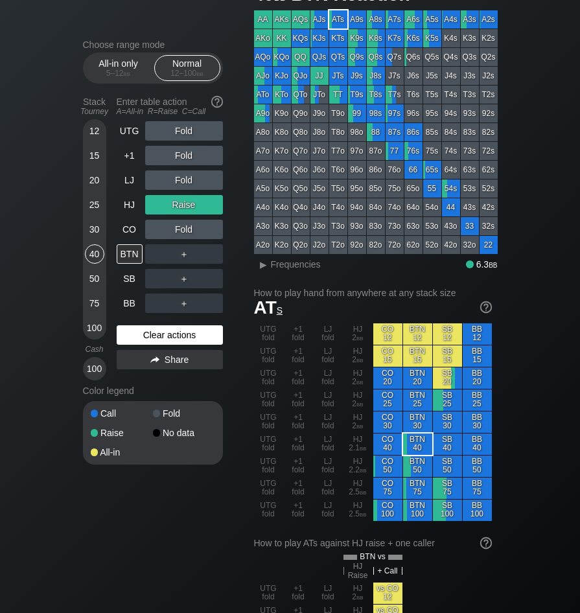
click at [148, 324] on div "UTG Fold +1 Fold LJ Fold HJ Raise CO Fold BTN ＋ SB ＋ BB ＋ Clear actions Share" at bounding box center [170, 250] width 106 height 259
click at [148, 331] on div "Clear actions" at bounding box center [170, 335] width 106 height 19
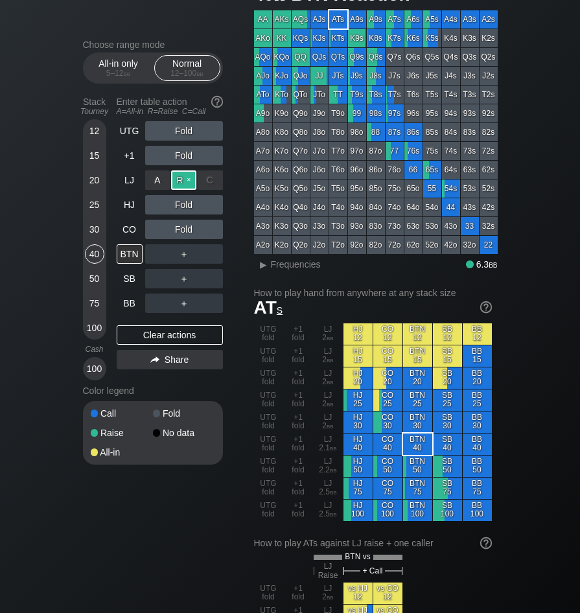
click at [180, 182] on div "R ✕" at bounding box center [183, 180] width 25 height 19
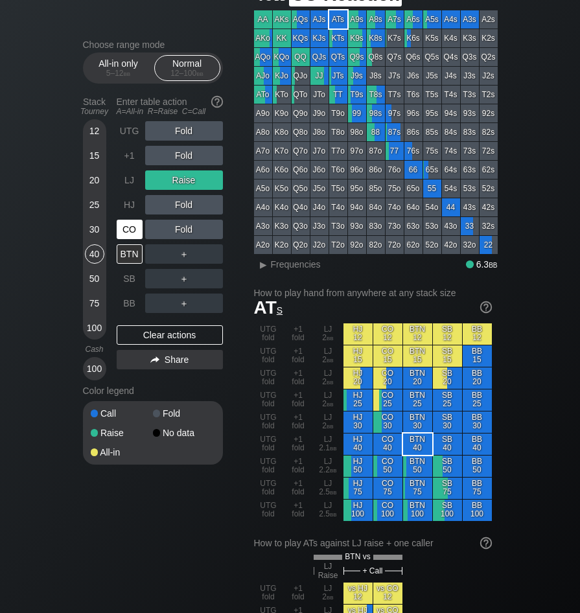
click at [135, 233] on div "CO" at bounding box center [130, 229] width 26 height 19
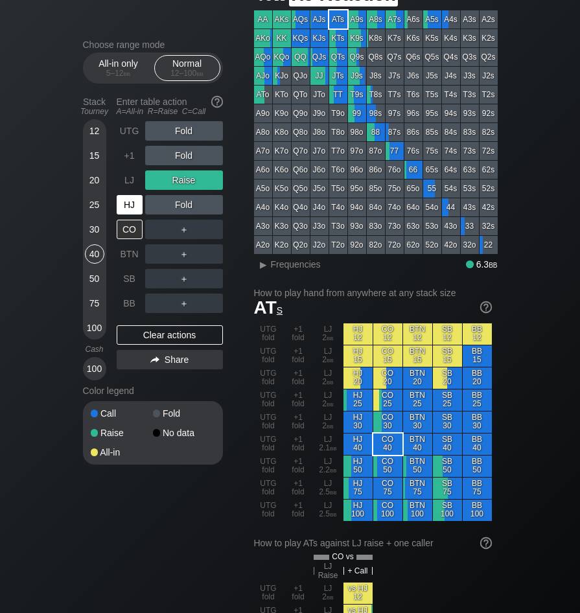
click at [135, 206] on div "HJ" at bounding box center [130, 204] width 26 height 19
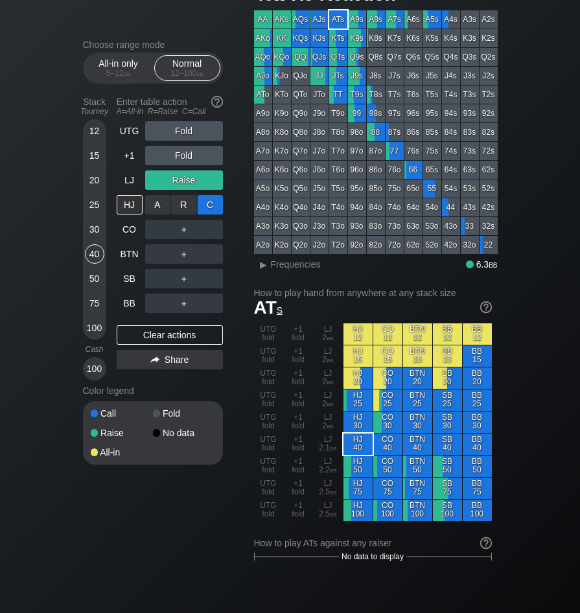
click at [206, 207] on div "C ✕" at bounding box center [210, 204] width 25 height 19
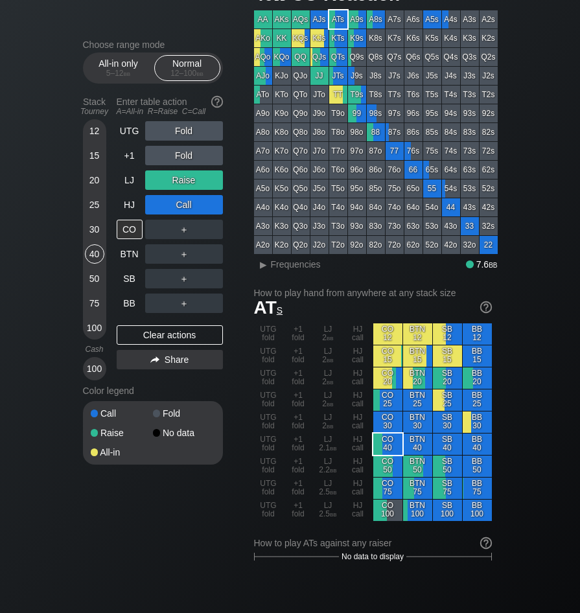
click at [298, 56] on div "QQ" at bounding box center [301, 57] width 18 height 18
